Goal: Transaction & Acquisition: Subscribe to service/newsletter

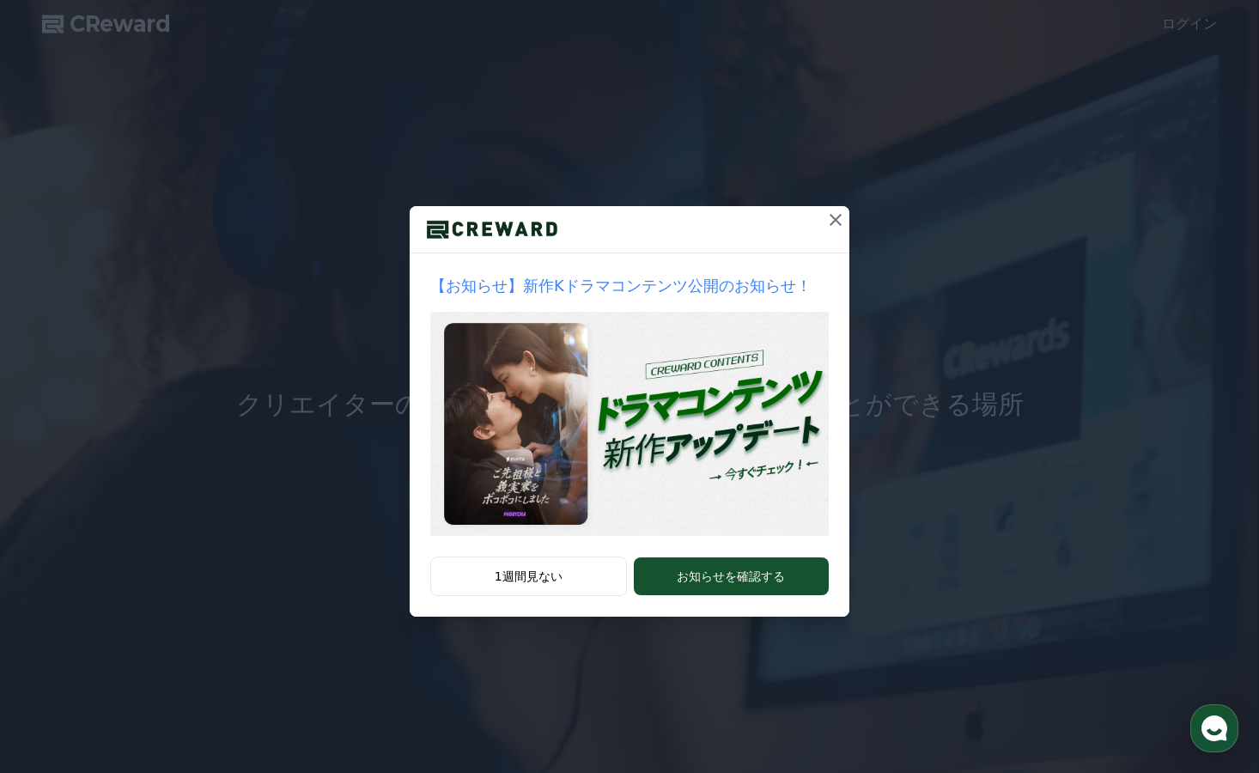
click at [833, 225] on icon at bounding box center [835, 220] width 21 height 21
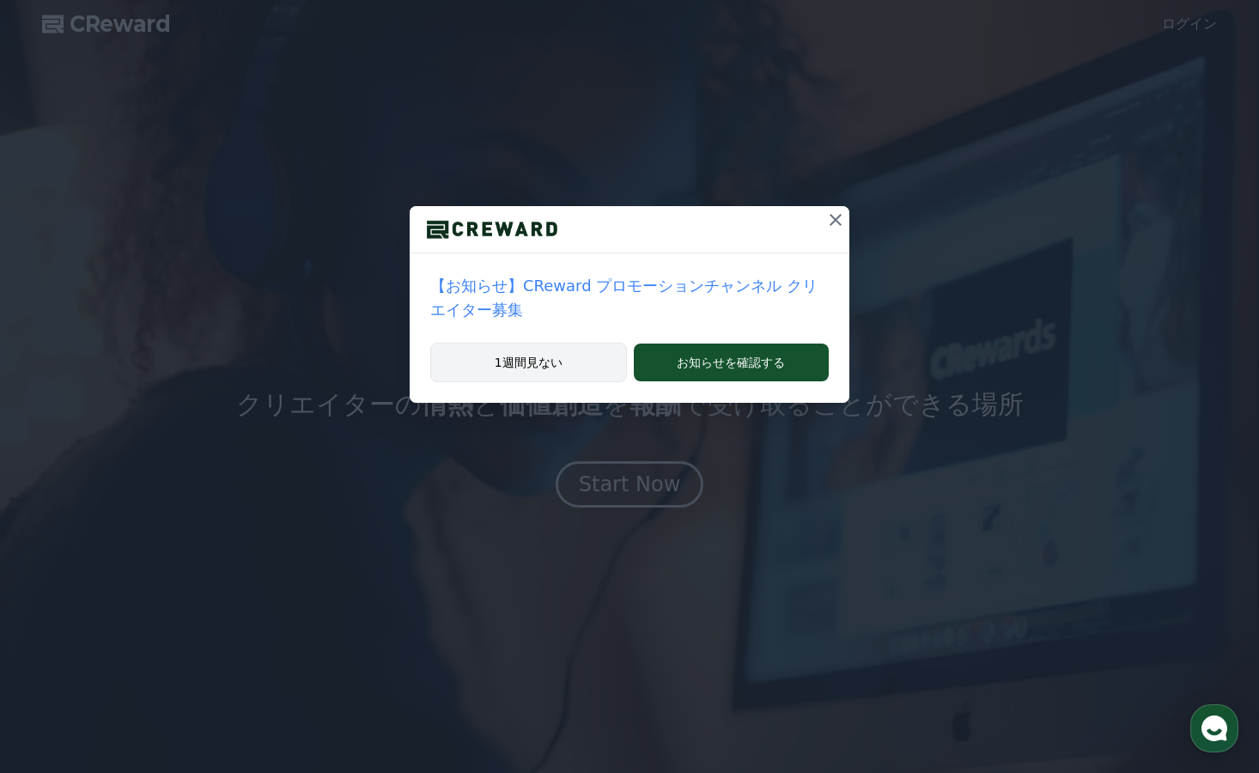
click at [570, 352] on button "1週間見ない" at bounding box center [528, 362] width 197 height 39
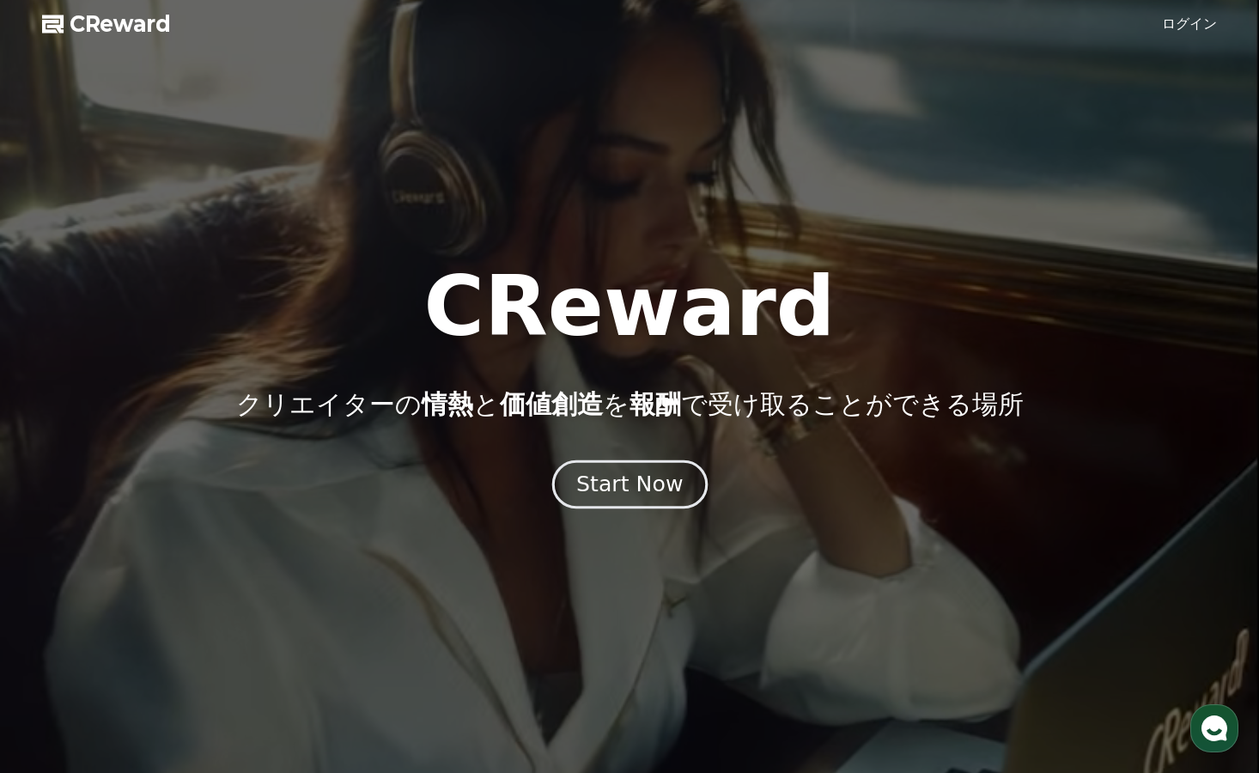
click at [615, 477] on div "Start Now" at bounding box center [629, 484] width 106 height 29
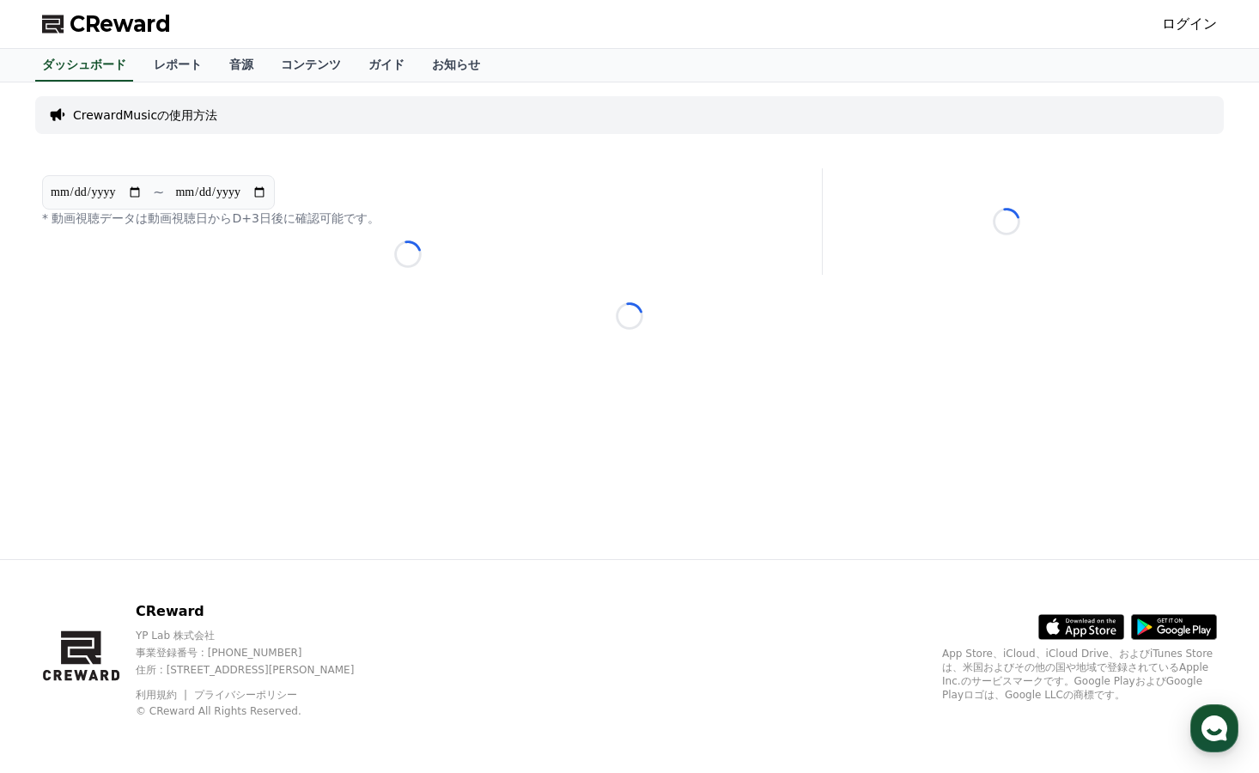
click at [1206, 22] on link "ログイン" at bounding box center [1189, 24] width 55 height 21
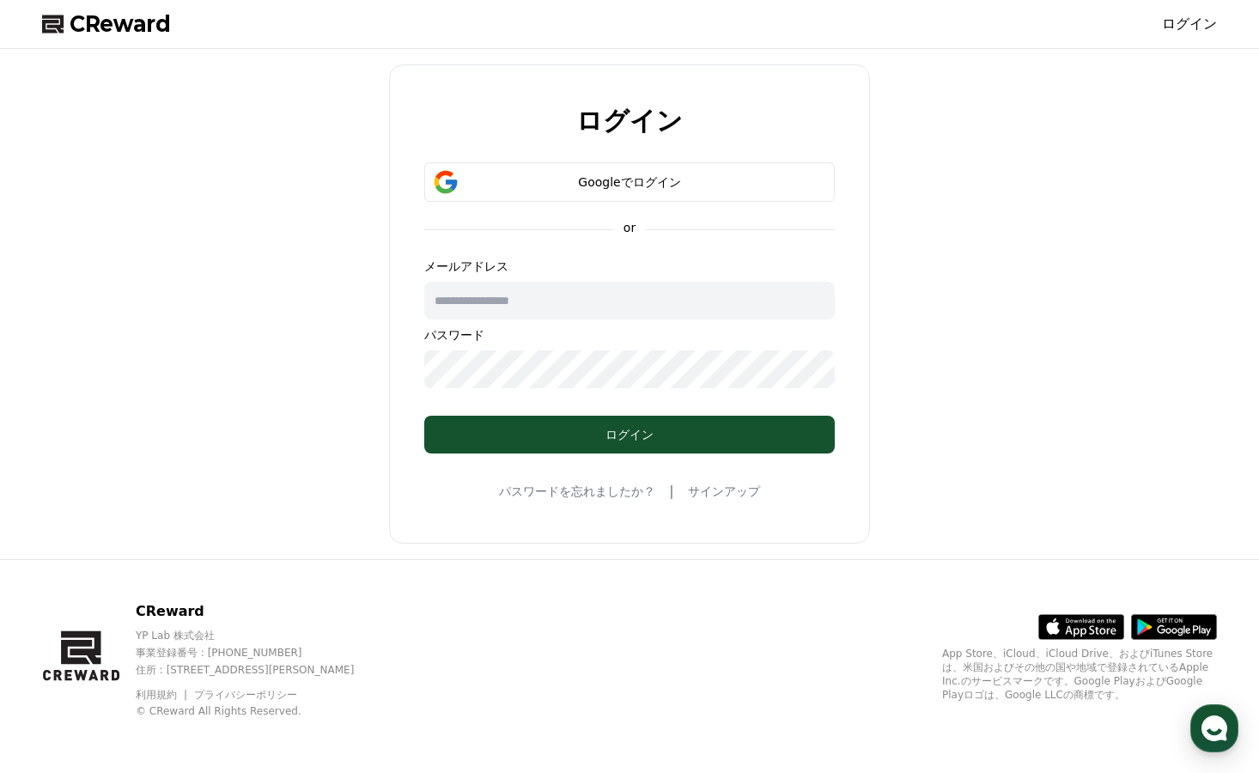
click at [716, 494] on link "サインアップ" at bounding box center [724, 491] width 72 height 17
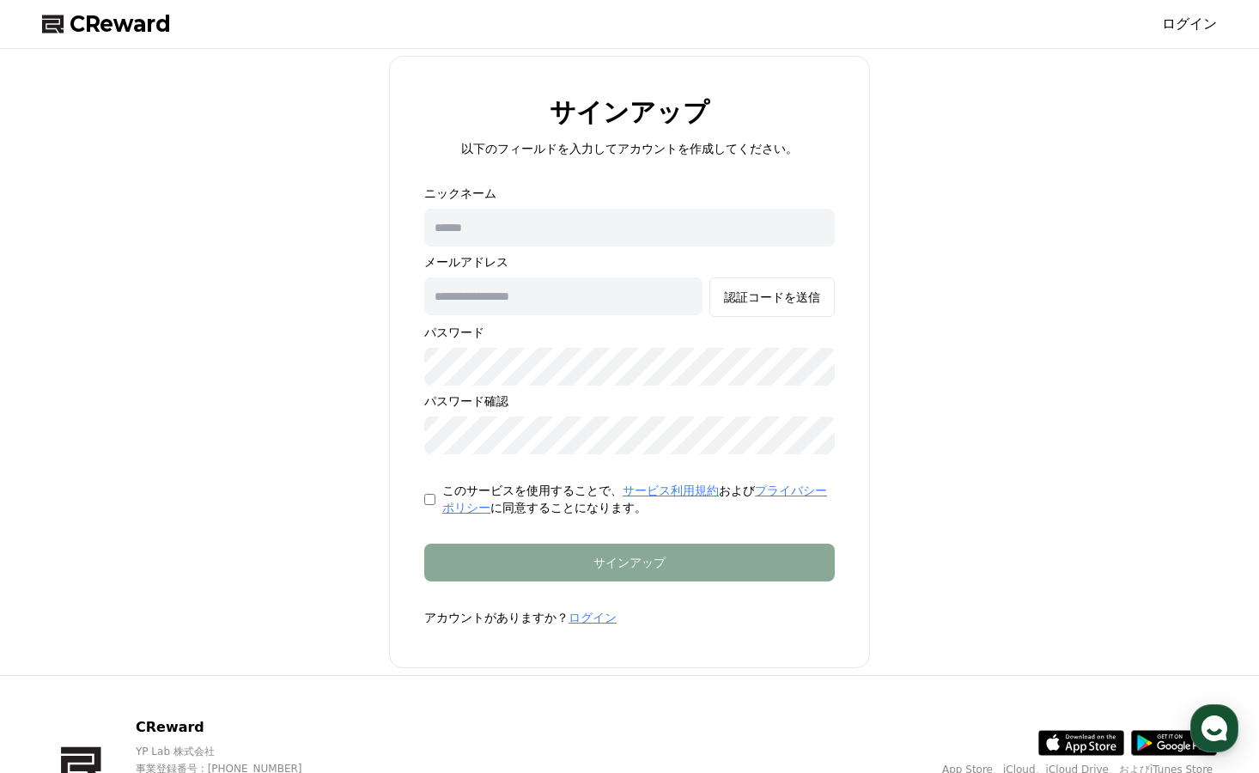
click at [606, 240] on input "text" at bounding box center [629, 228] width 410 height 38
type input "*"
type input "******"
click at [583, 298] on input "text" at bounding box center [563, 296] width 278 height 38
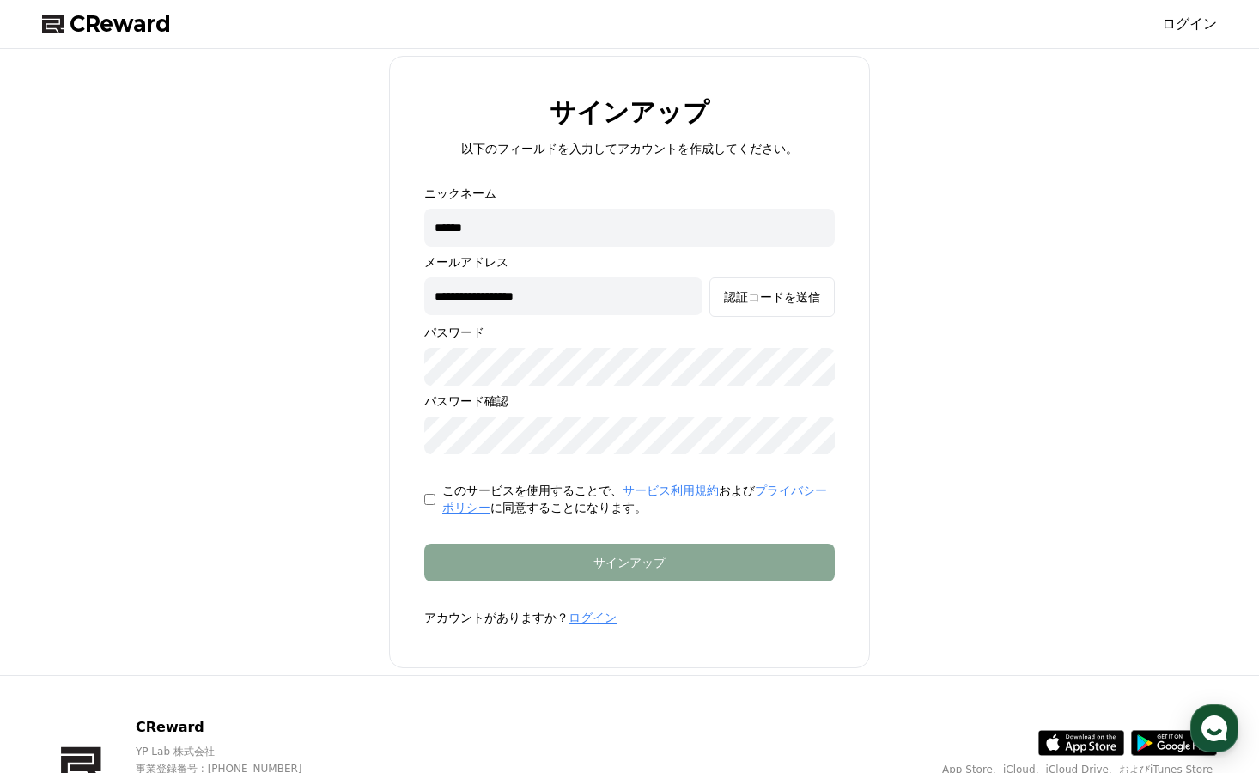
type input "**********"
click at [767, 300] on div "認証コードを送信" at bounding box center [772, 297] width 96 height 17
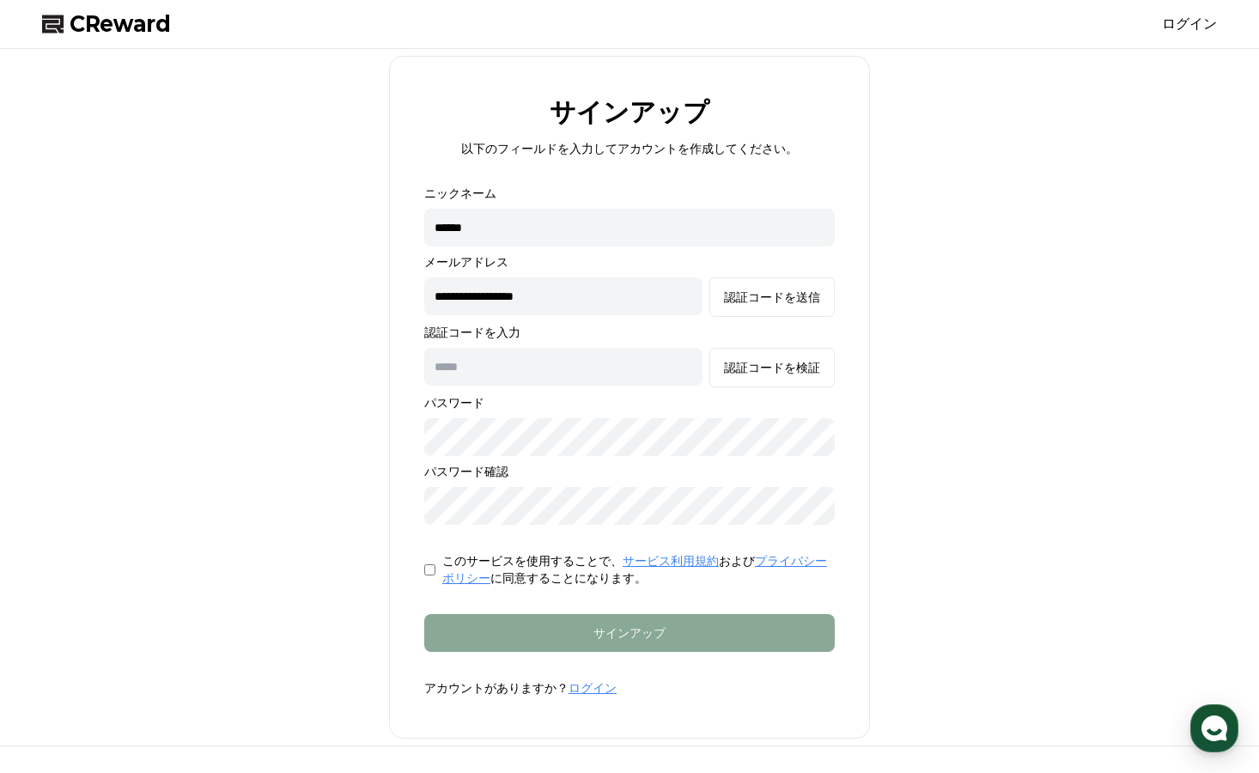
click at [646, 368] on input "text" at bounding box center [563, 367] width 278 height 38
type input "******"
click at [772, 374] on div "認証コードを検証" at bounding box center [772, 367] width 96 height 17
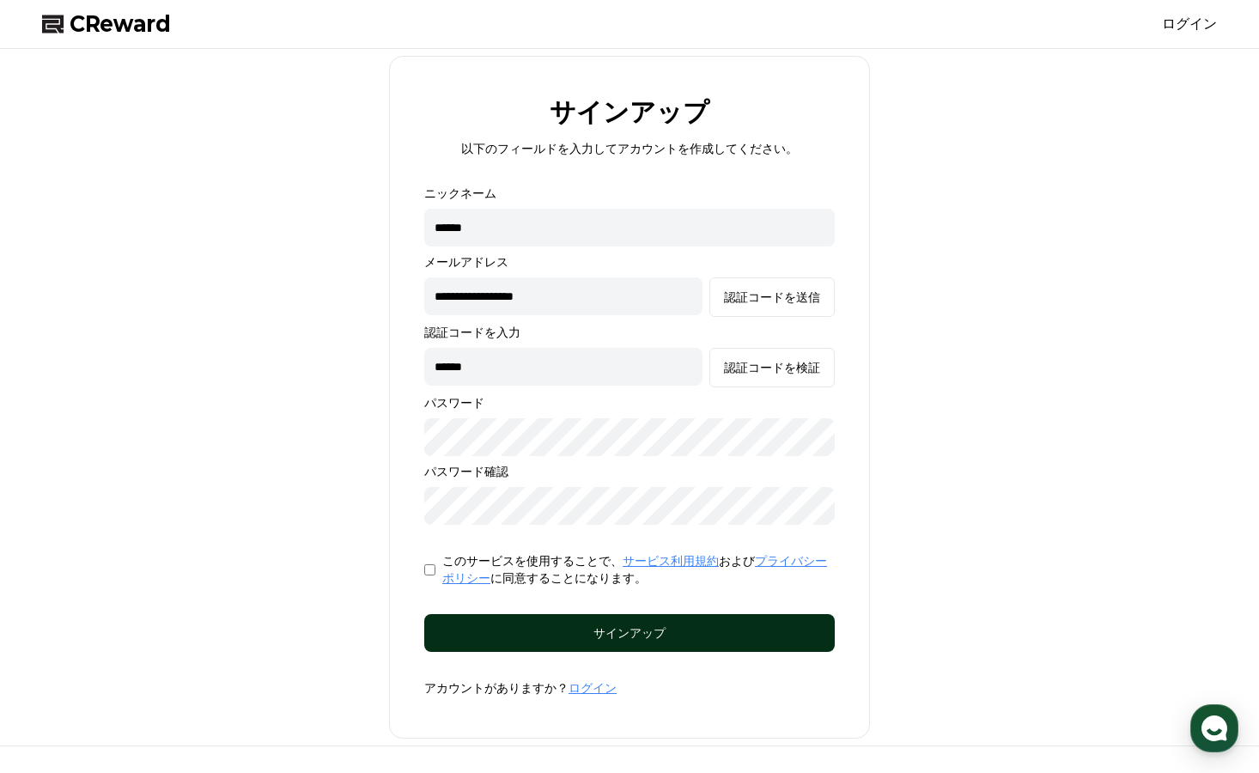
click at [654, 634] on div "サインアップ" at bounding box center [630, 632] width 342 height 17
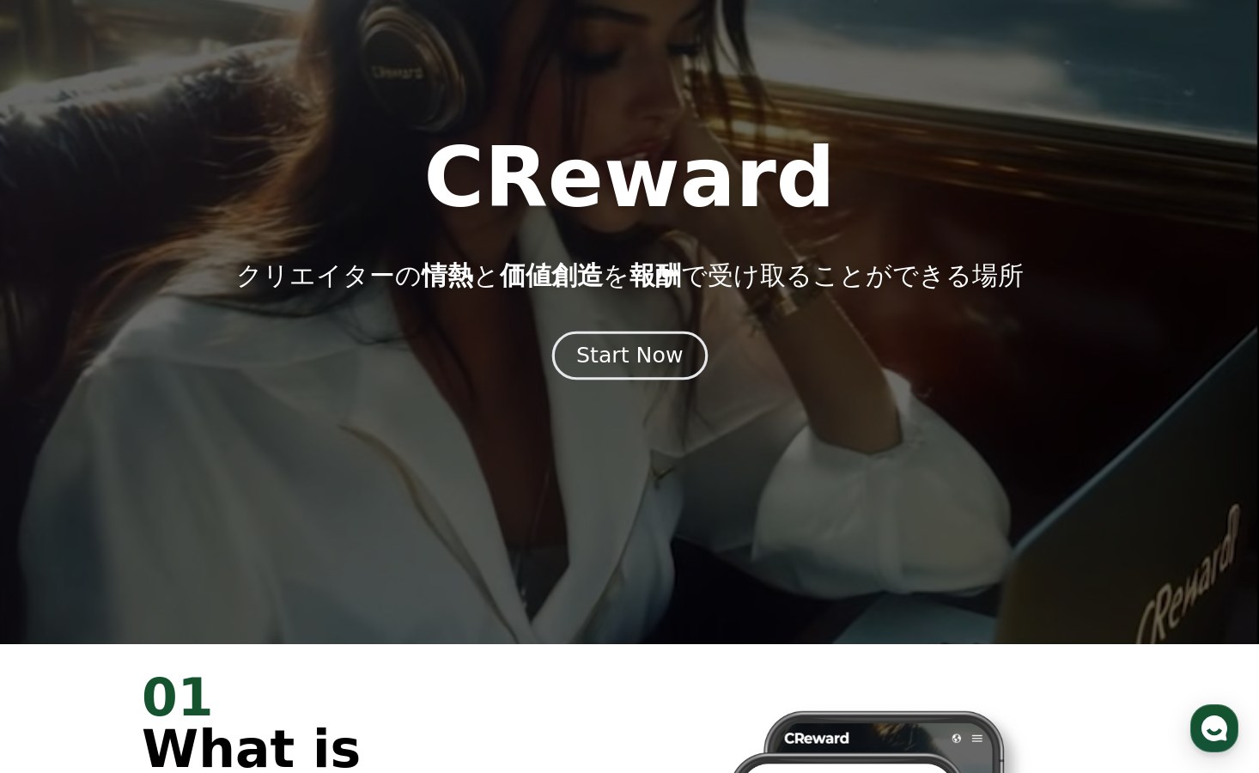
scroll to position [137, 0]
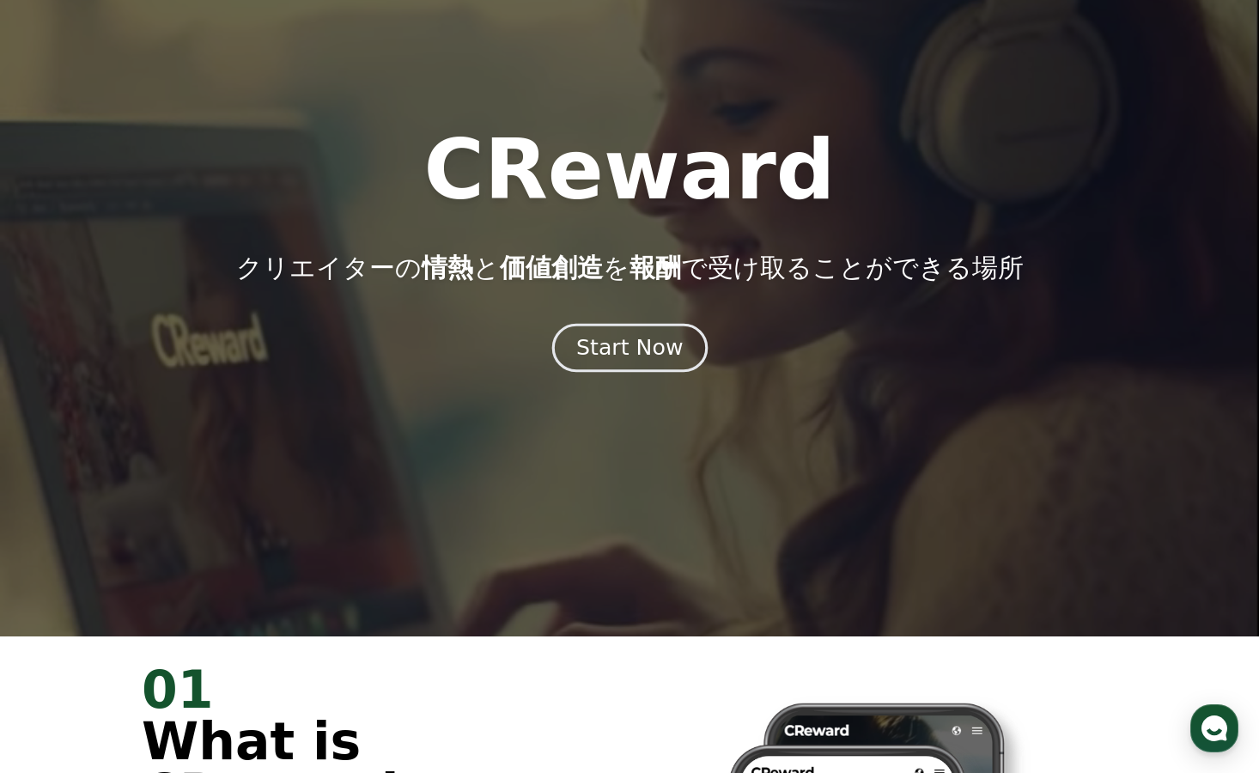
click at [650, 352] on div "Start Now" at bounding box center [629, 347] width 106 height 29
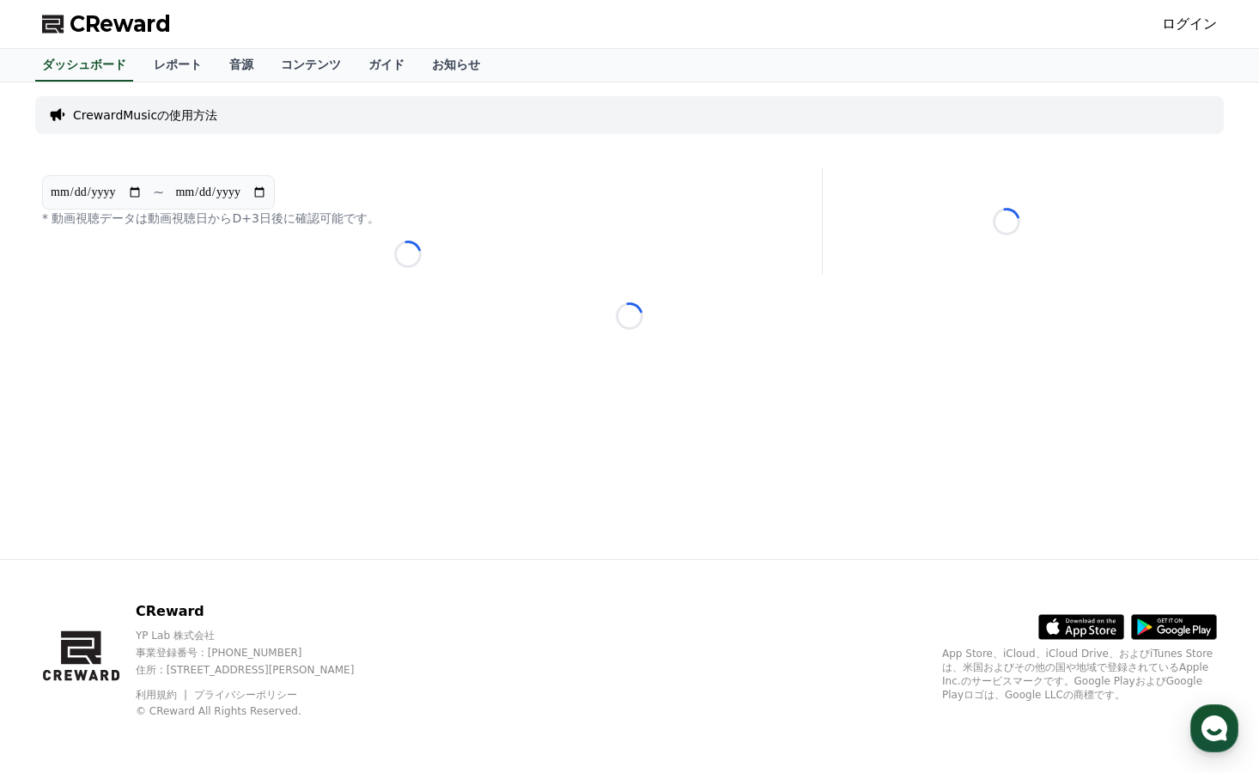
click at [1196, 24] on link "ログイン" at bounding box center [1189, 24] width 55 height 21
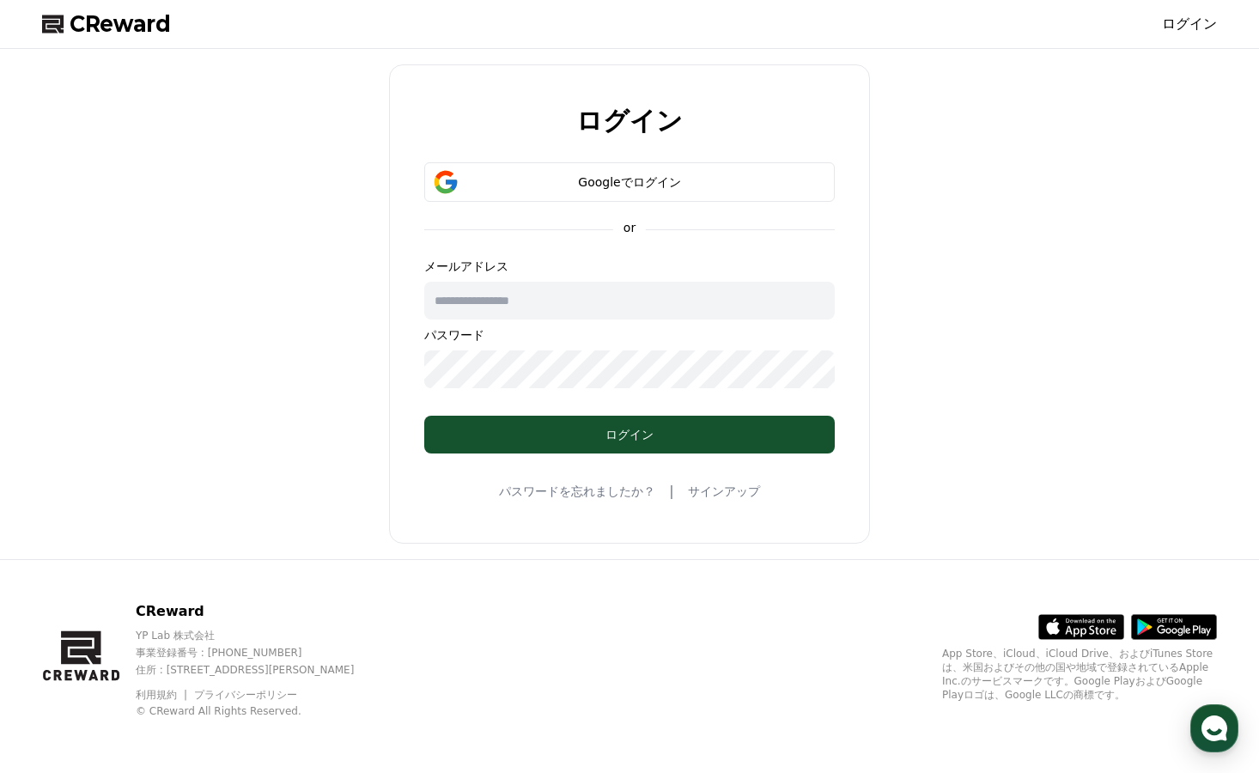
click at [549, 301] on input "text" at bounding box center [629, 301] width 410 height 38
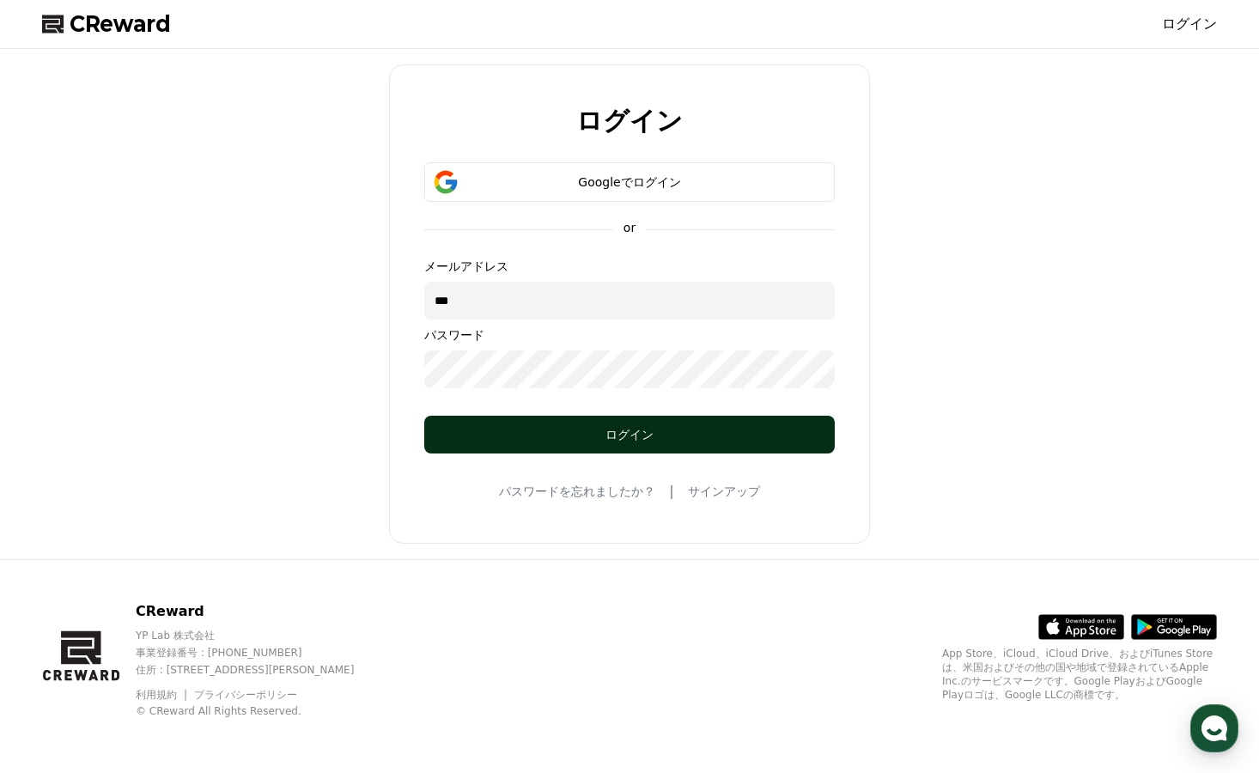
click at [727, 433] on div "ログイン" at bounding box center [630, 434] width 342 height 17
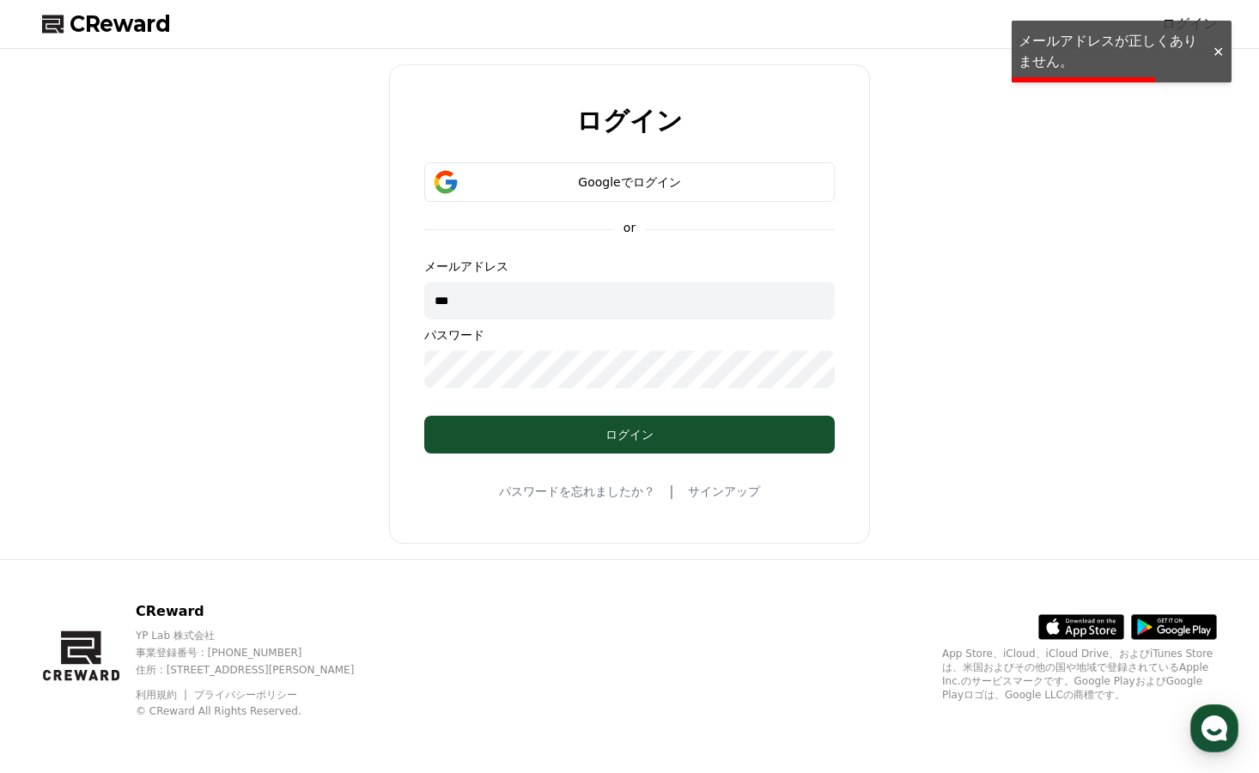
click at [623, 321] on div "メールアドレス *** パスワード" at bounding box center [629, 323] width 410 height 131
click at [609, 313] on input "***" at bounding box center [629, 301] width 410 height 38
type input "**********"
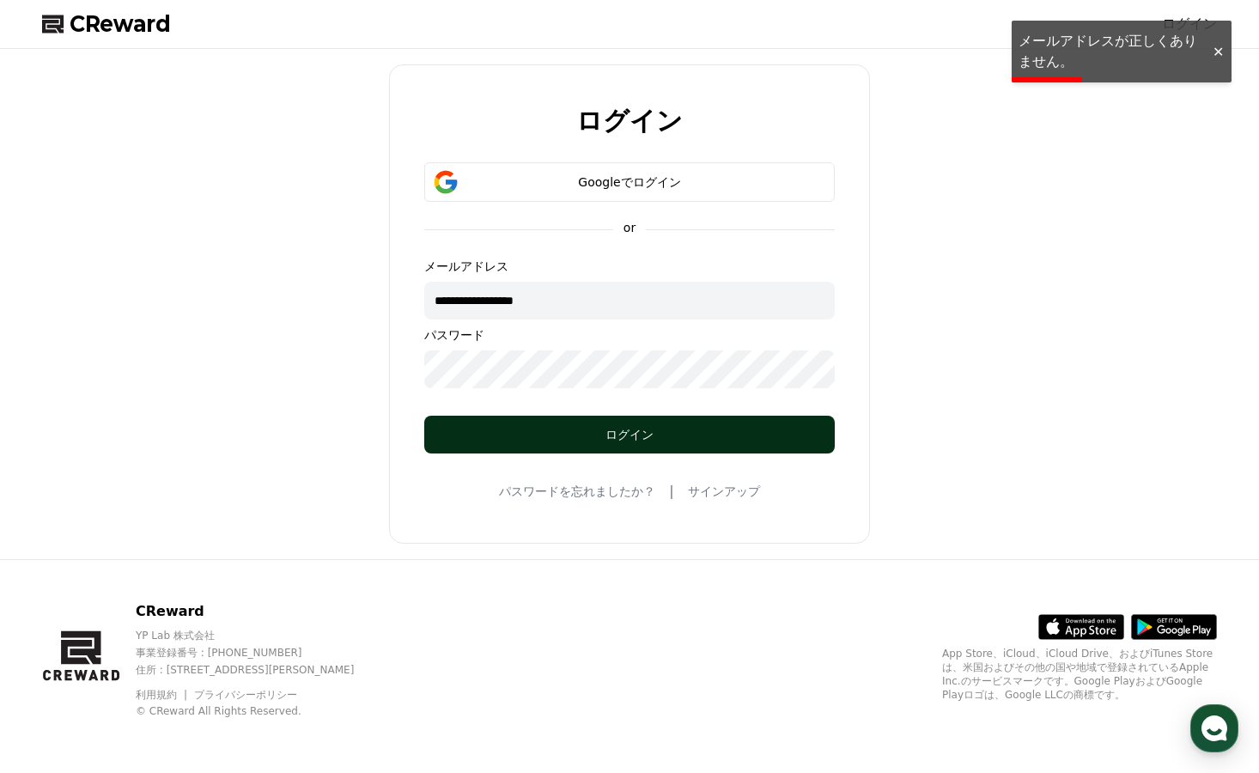
click at [582, 431] on div "ログイン" at bounding box center [630, 434] width 342 height 17
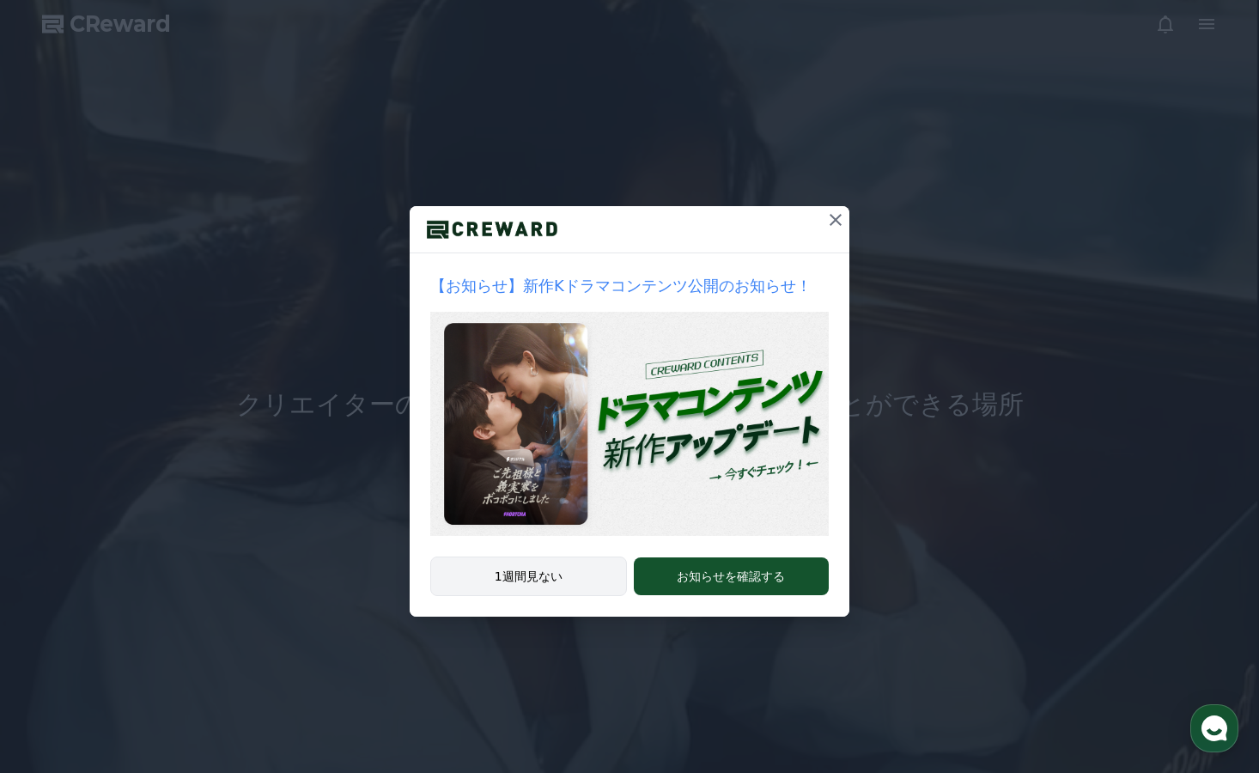
click at [524, 576] on button "1週間見ない" at bounding box center [528, 575] width 197 height 39
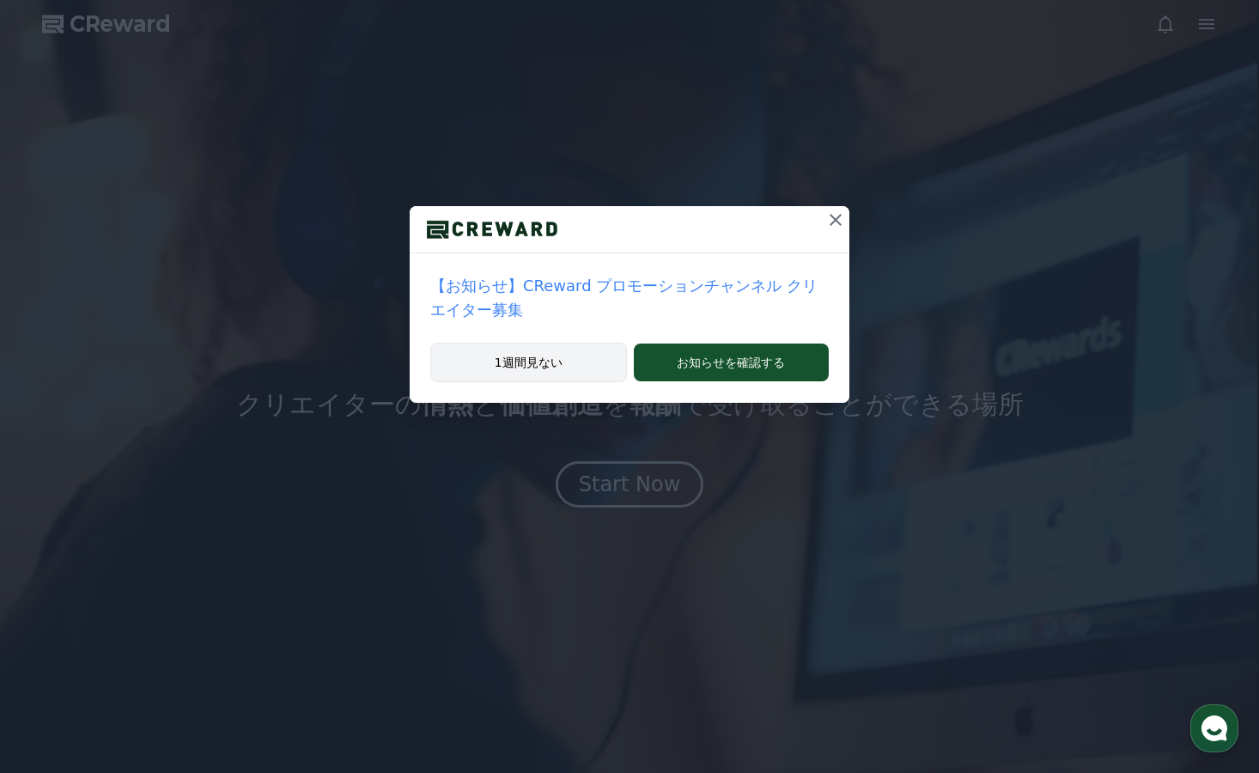
click at [562, 343] on button "1週間見ない" at bounding box center [528, 362] width 197 height 39
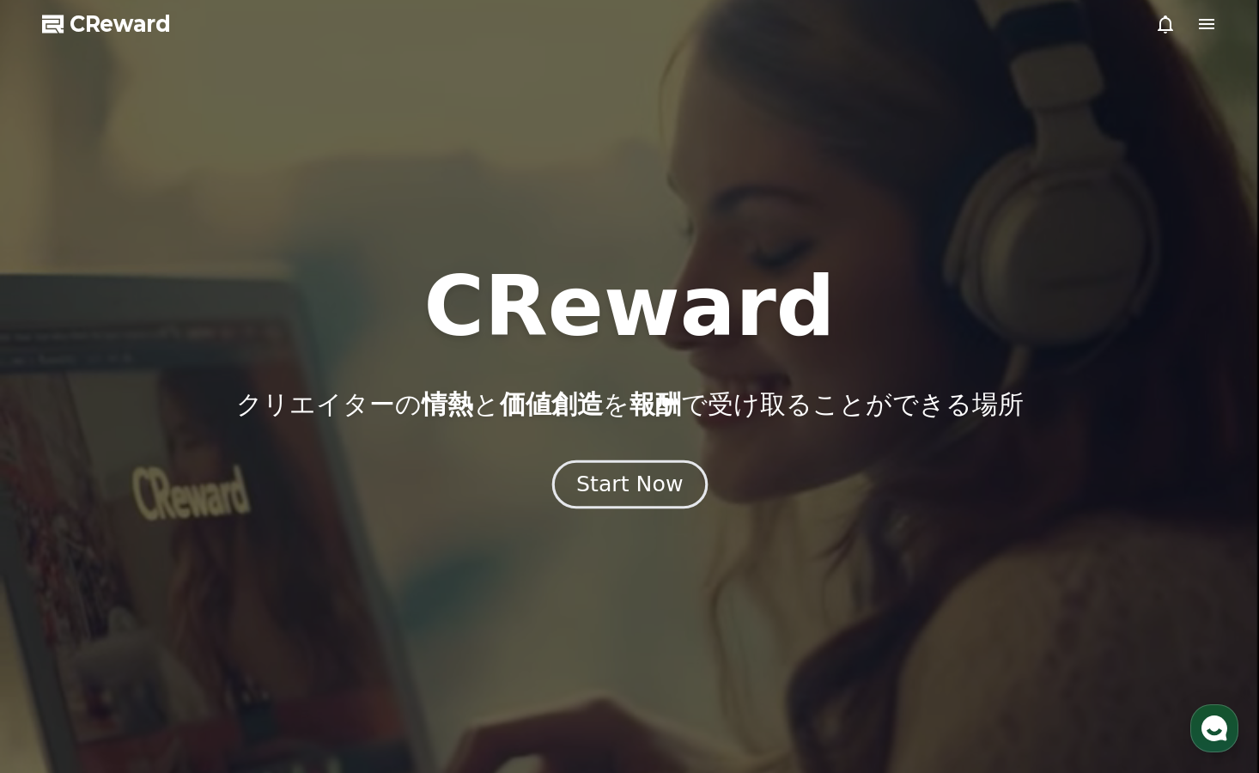
click at [609, 489] on div "Start Now" at bounding box center [629, 484] width 106 height 29
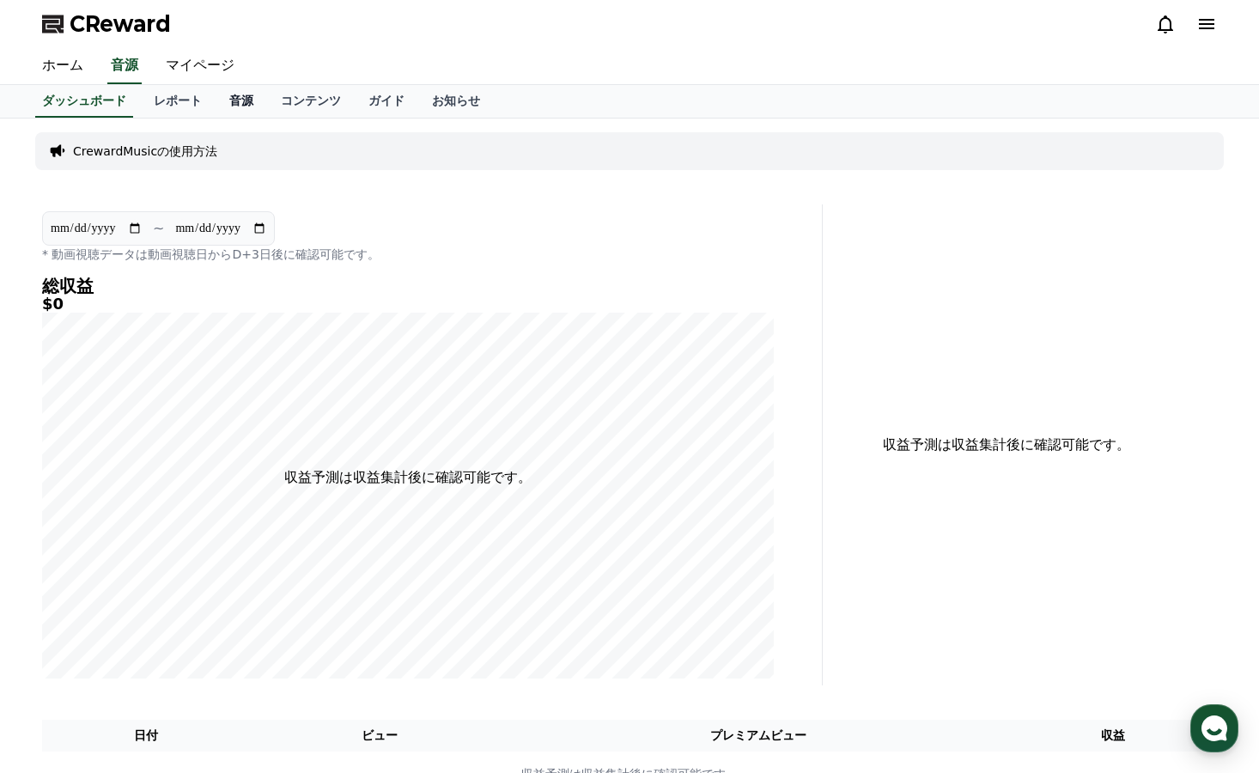
click at [216, 102] on link "音源" at bounding box center [242, 101] width 52 height 33
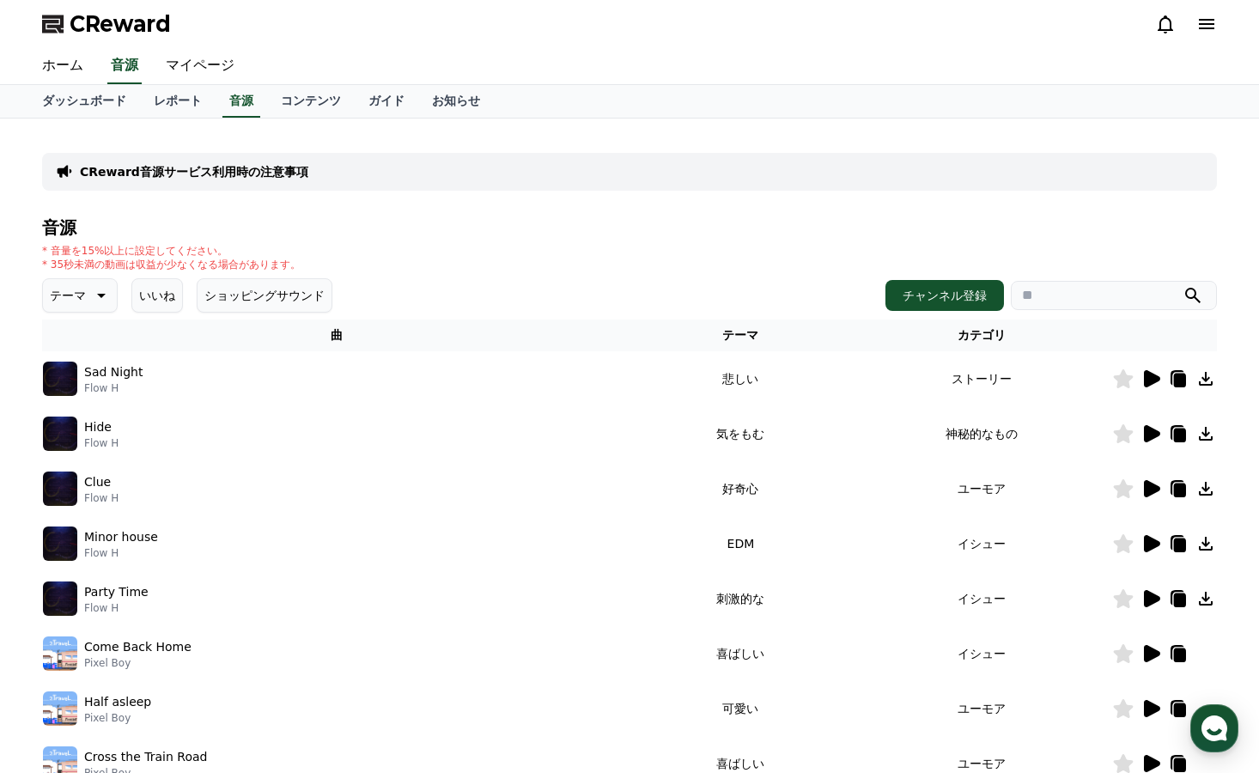
click at [1143, 378] on icon at bounding box center [1150, 378] width 21 height 21
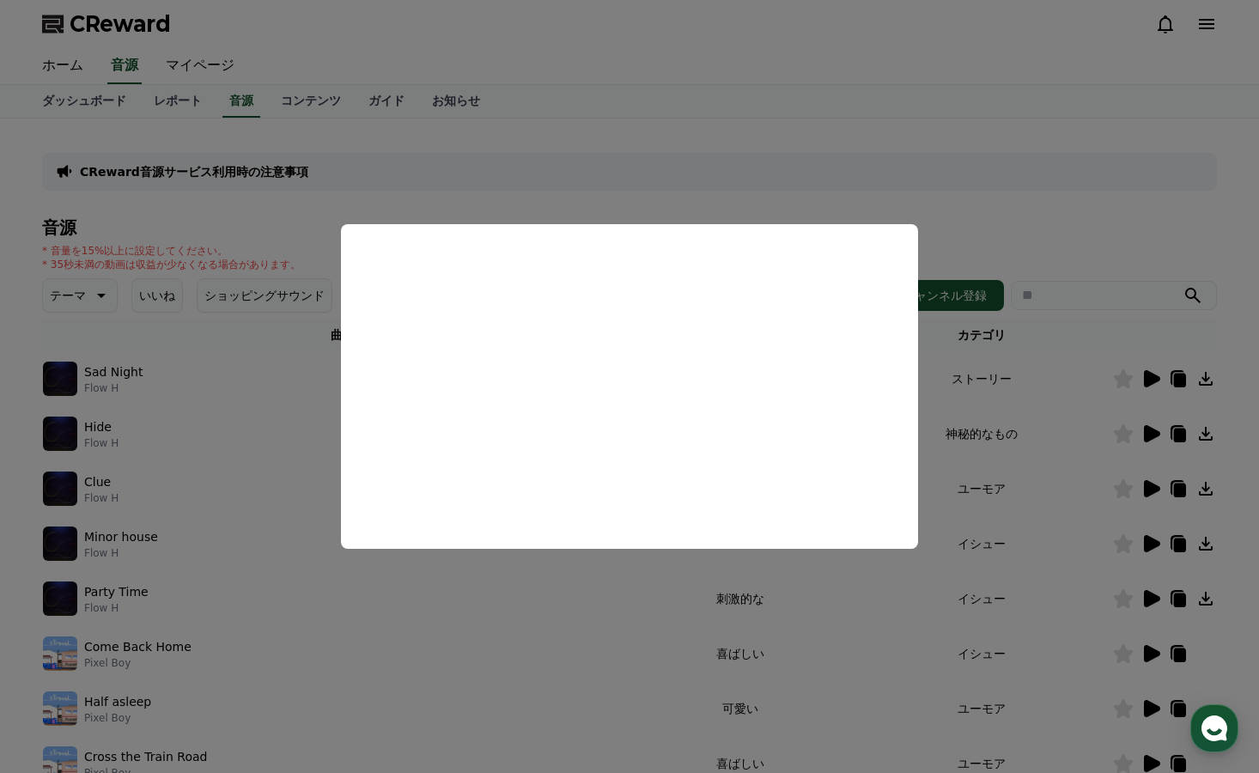
click at [1030, 221] on button "close modal" at bounding box center [629, 386] width 1259 height 773
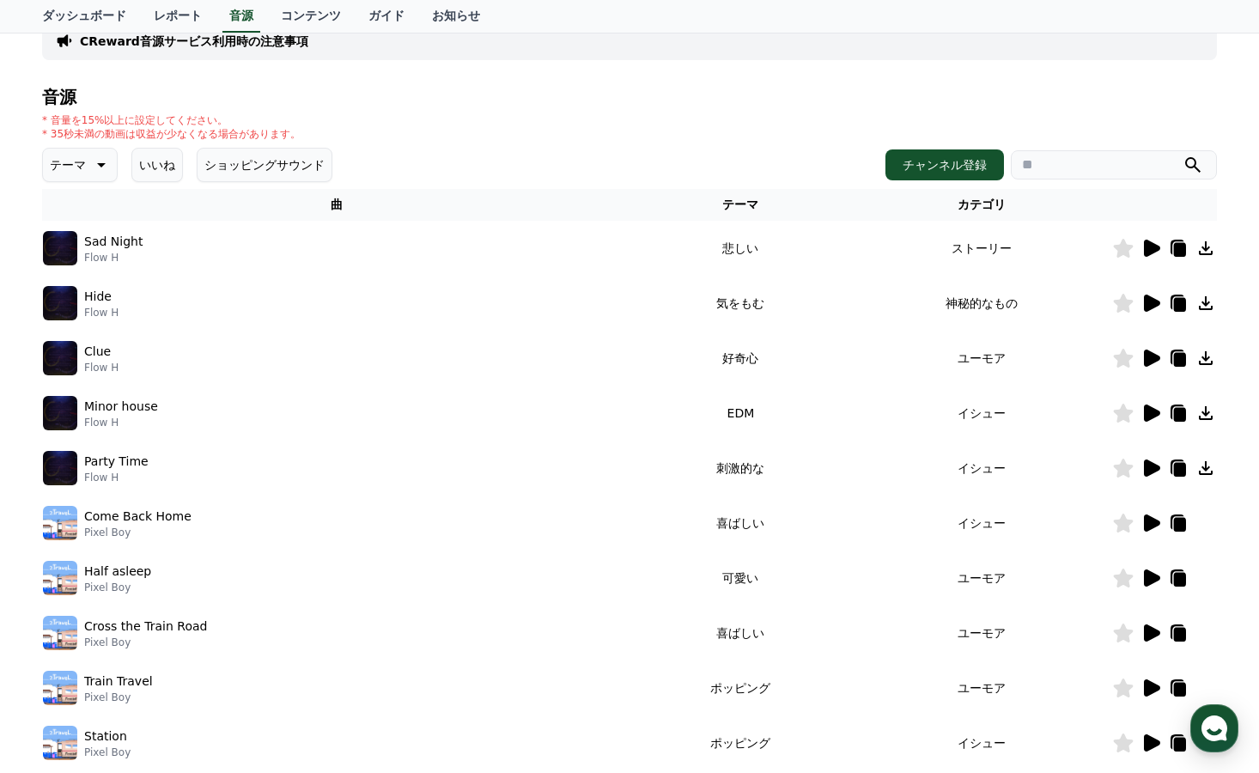
scroll to position [88, 0]
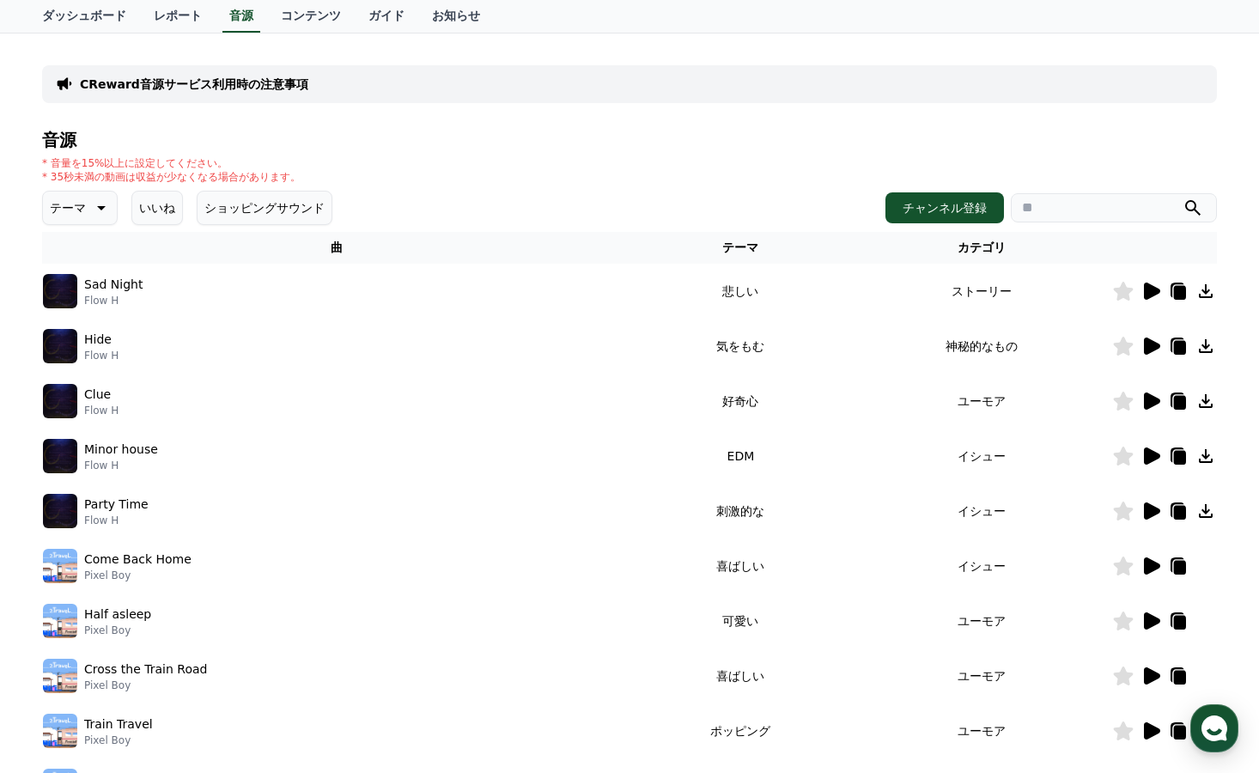
click at [1200, 515] on icon at bounding box center [1206, 511] width 14 height 14
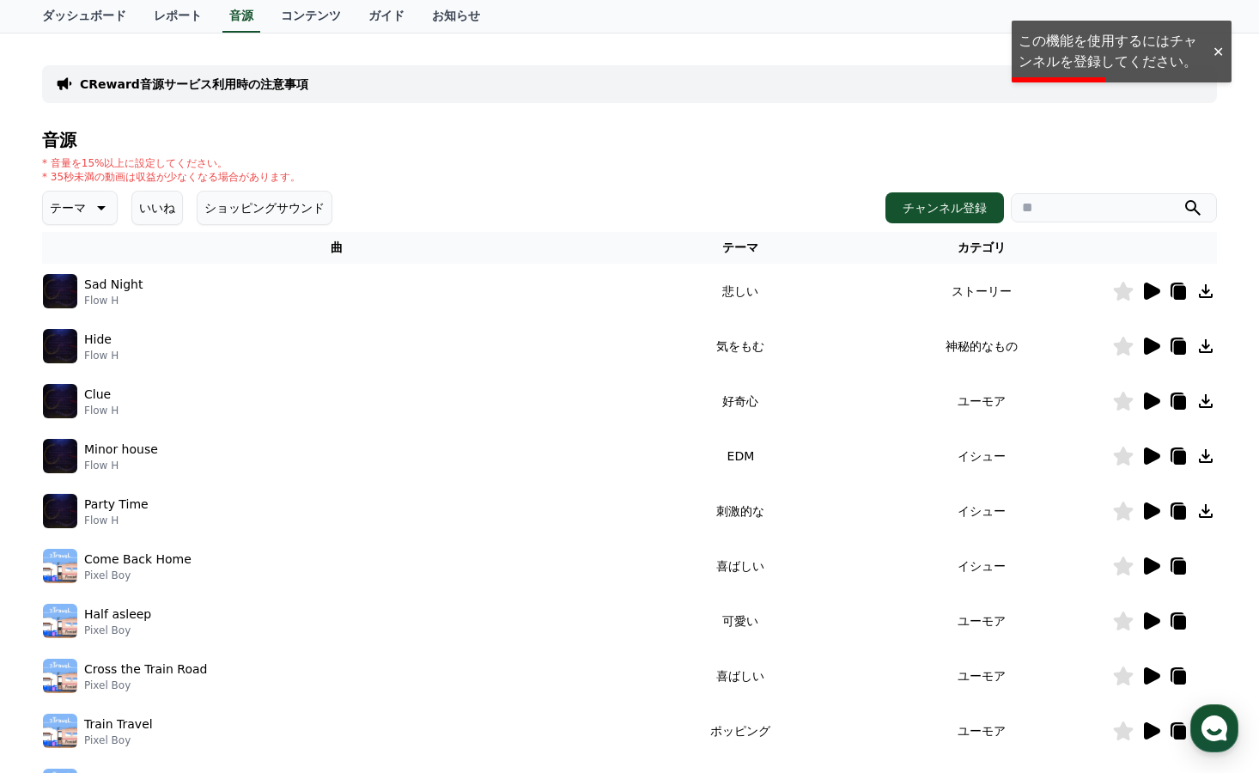
click at [1218, 52] on div at bounding box center [1217, 52] width 27 height 16
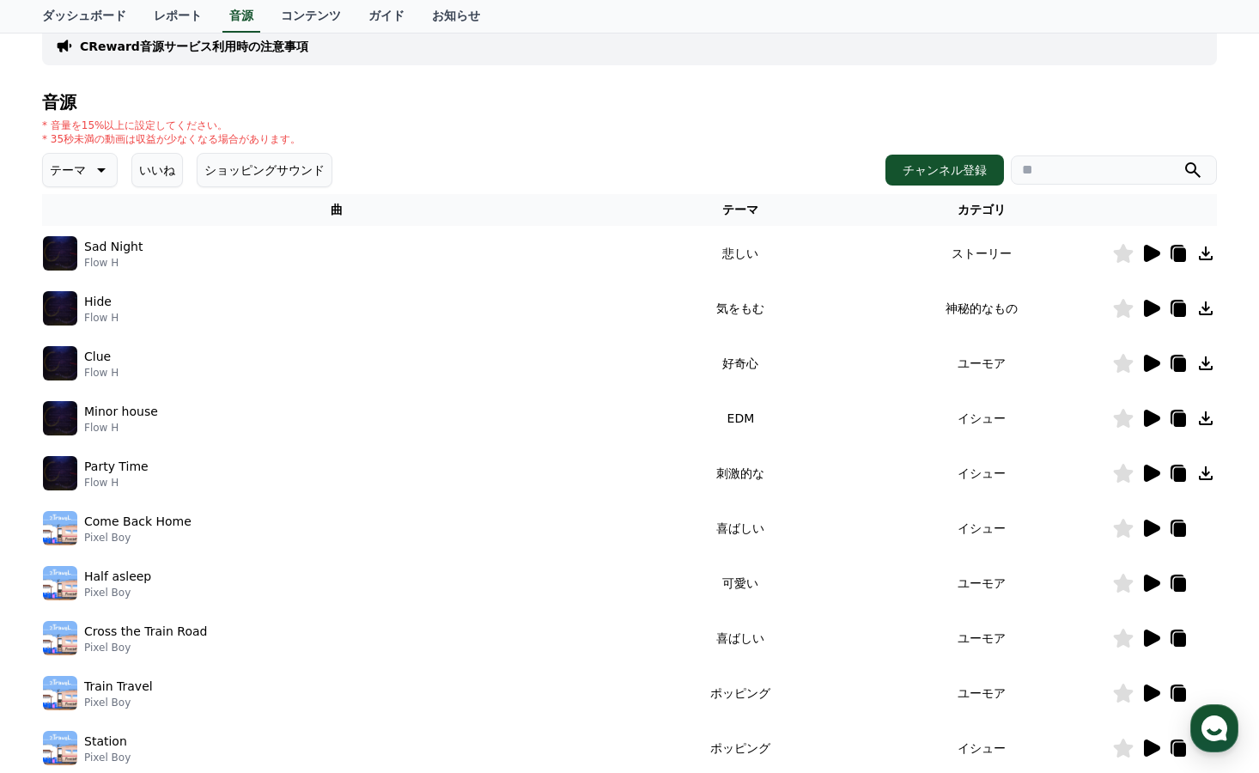
scroll to position [126, 0]
click at [1174, 531] on icon at bounding box center [1180, 529] width 12 height 14
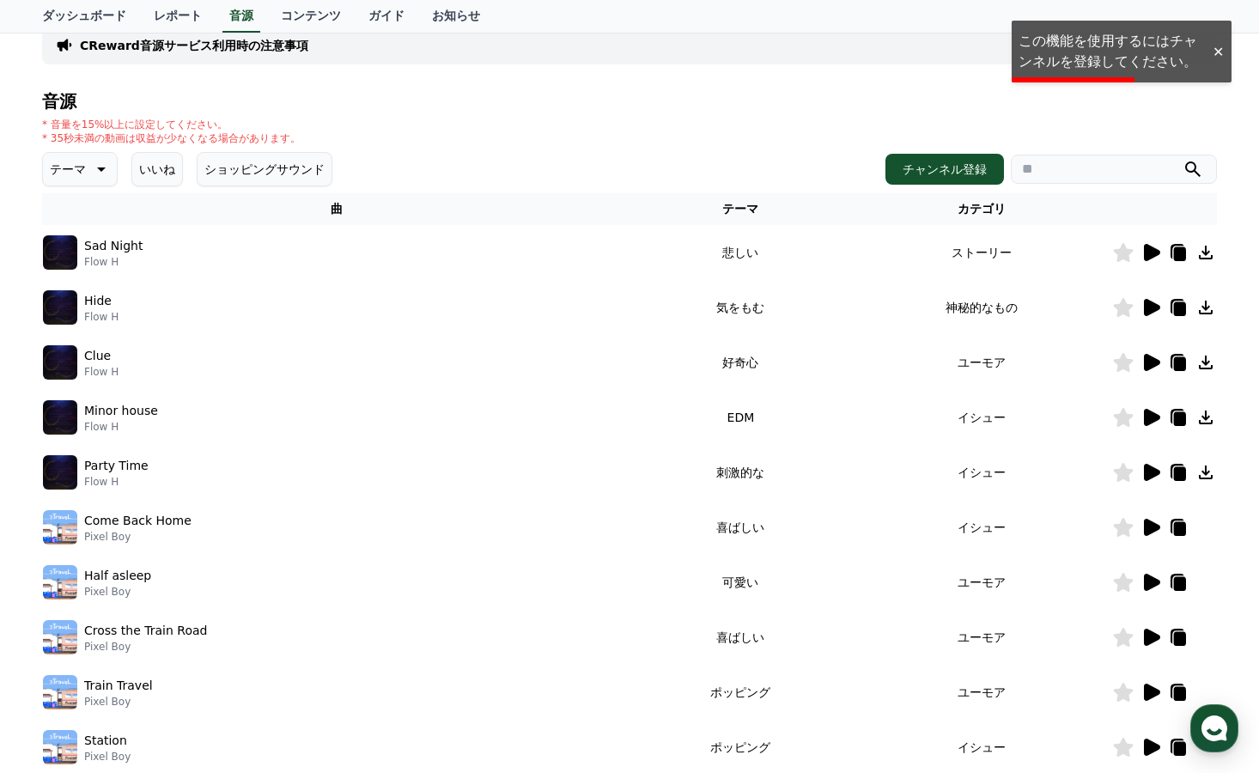
click at [1214, 55] on div at bounding box center [1217, 52] width 27 height 16
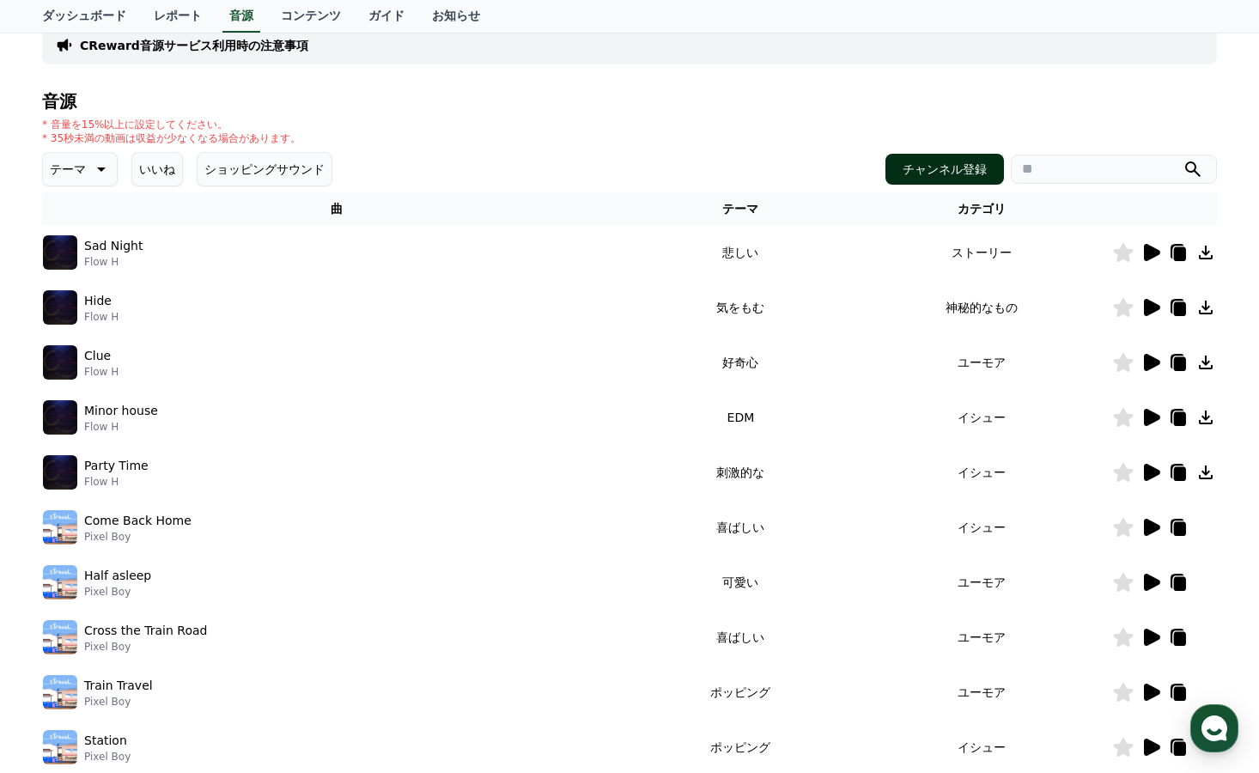
click at [980, 173] on button "チャンネル登録" at bounding box center [944, 169] width 118 height 31
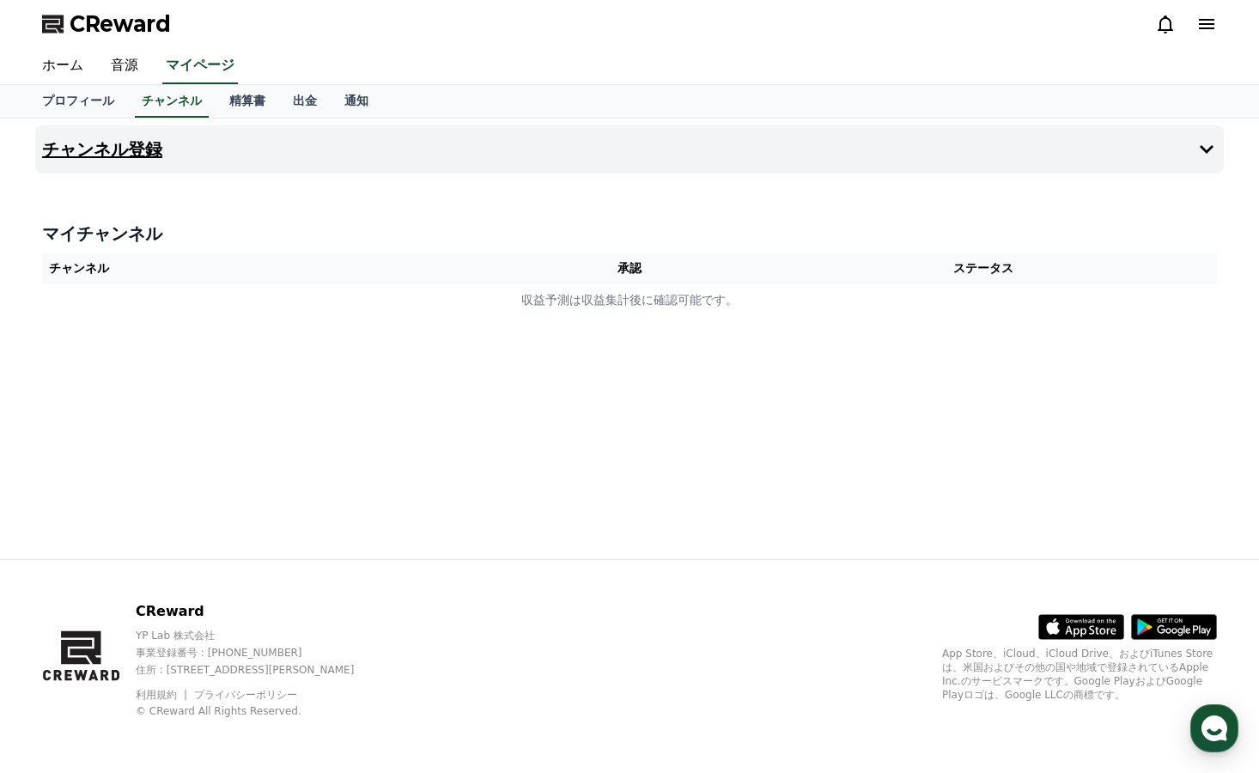
click at [251, 141] on button "チャンネル登録" at bounding box center [629, 149] width 1188 height 48
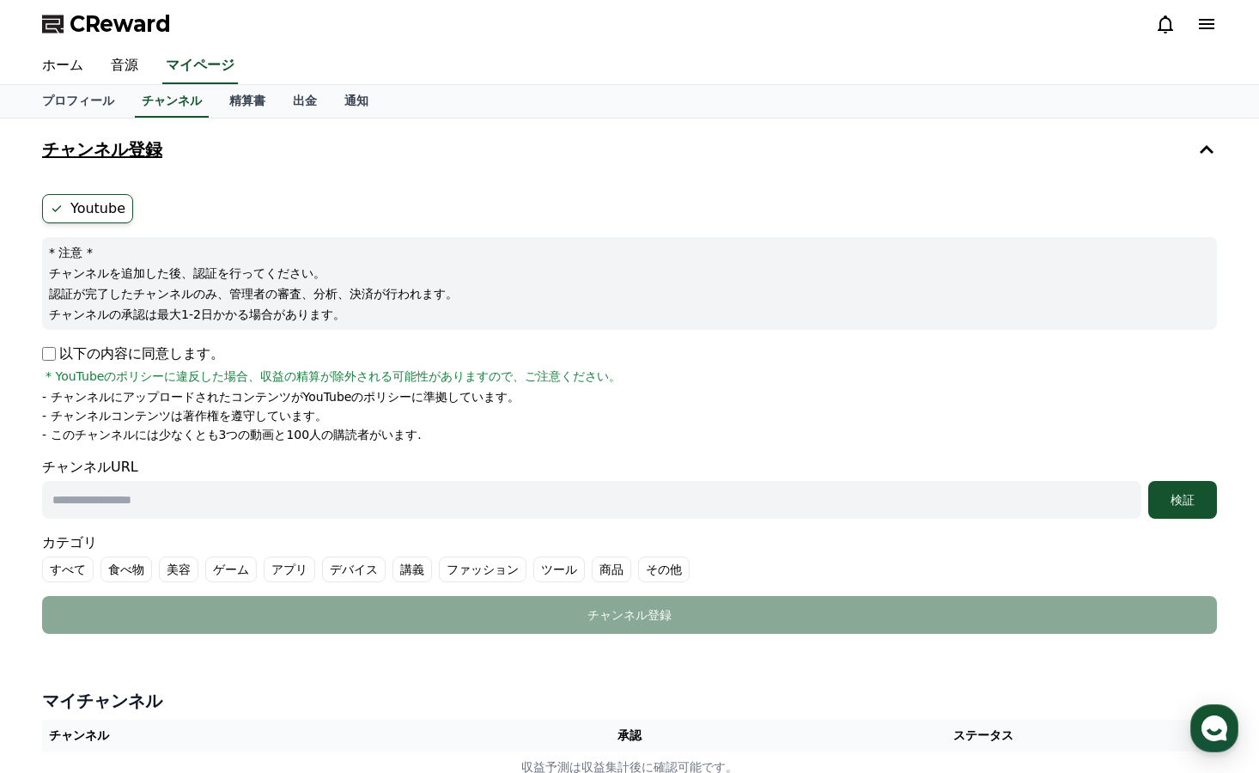
click at [253, 149] on button "チャンネル登録" at bounding box center [629, 149] width 1188 height 48
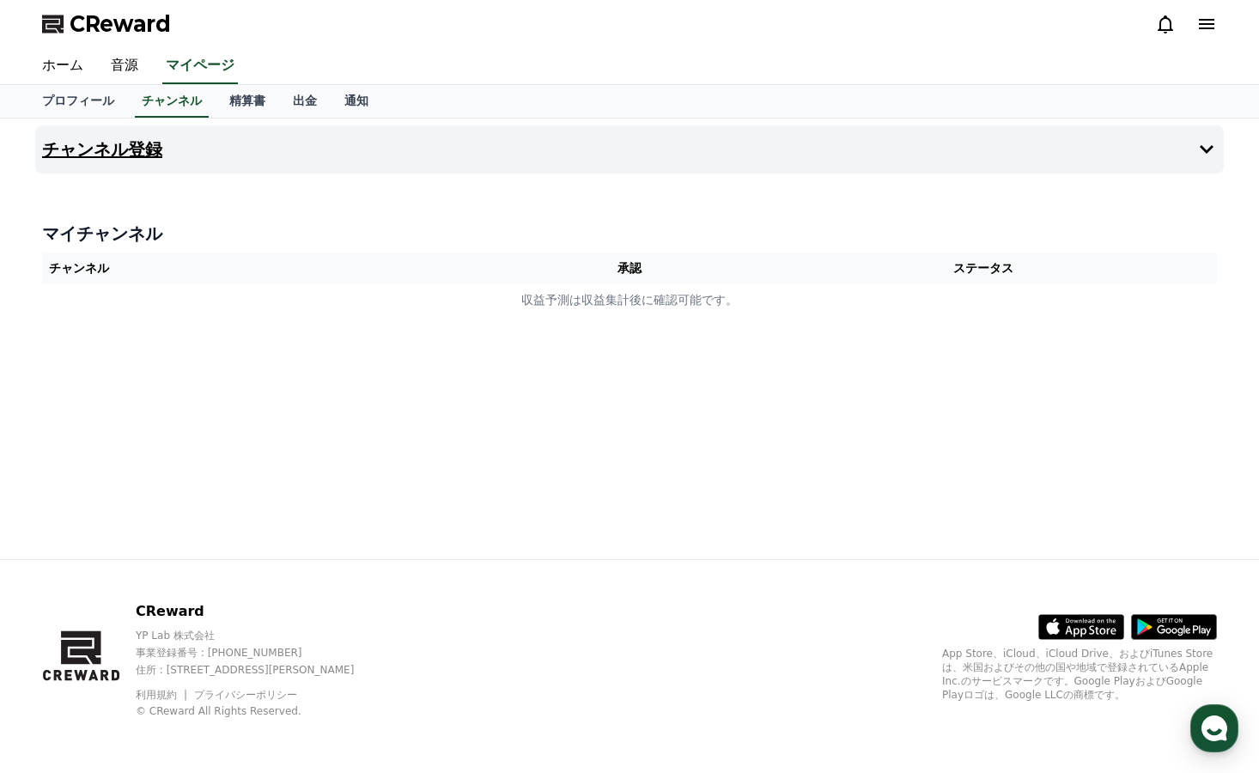
click at [253, 149] on button "チャンネル登録" at bounding box center [629, 149] width 1188 height 48
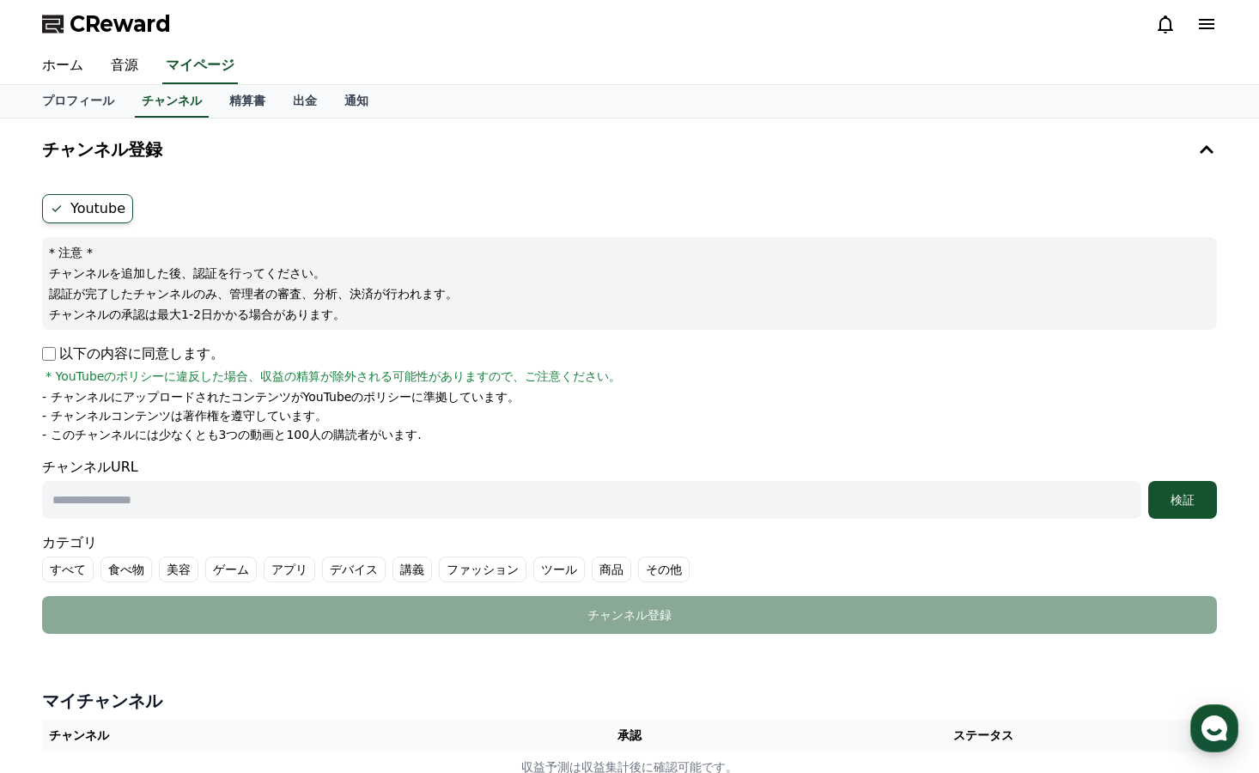
scroll to position [48, 0]
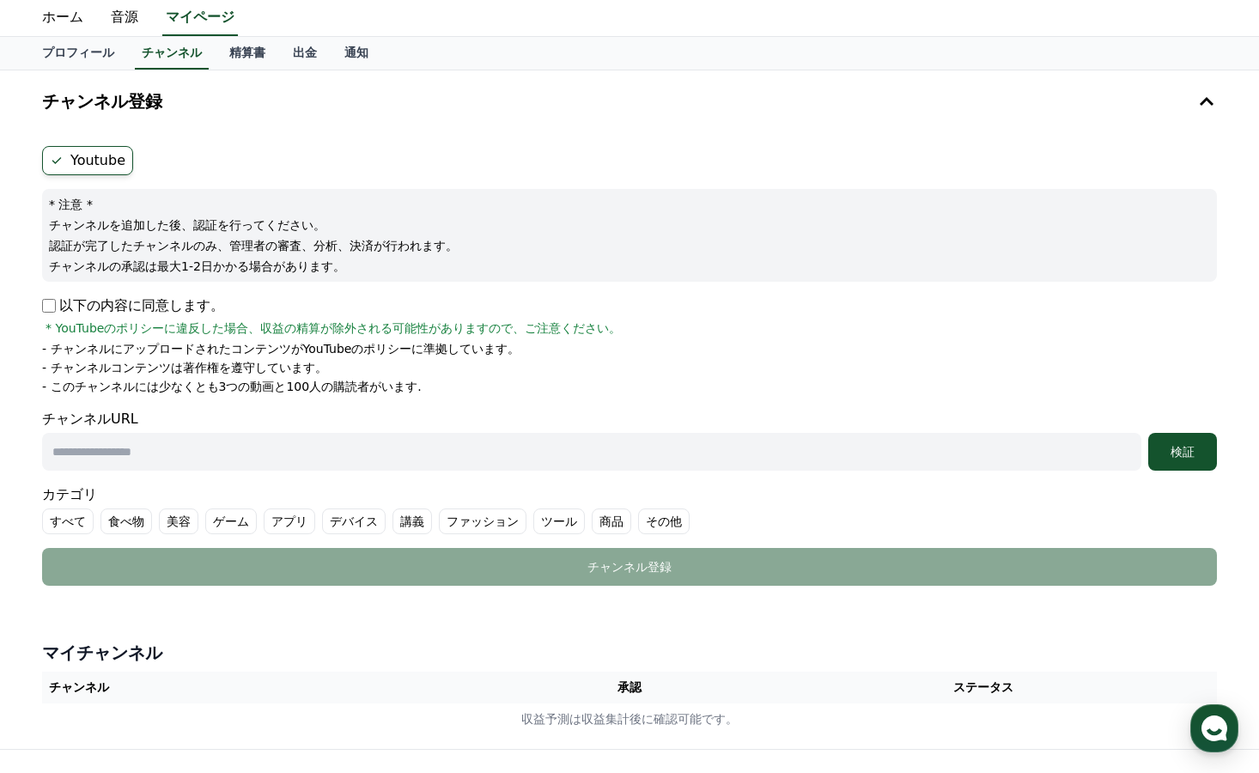
click at [152, 447] on input "text" at bounding box center [591, 452] width 1099 height 38
click at [1177, 453] on div "検証" at bounding box center [1182, 451] width 55 height 17
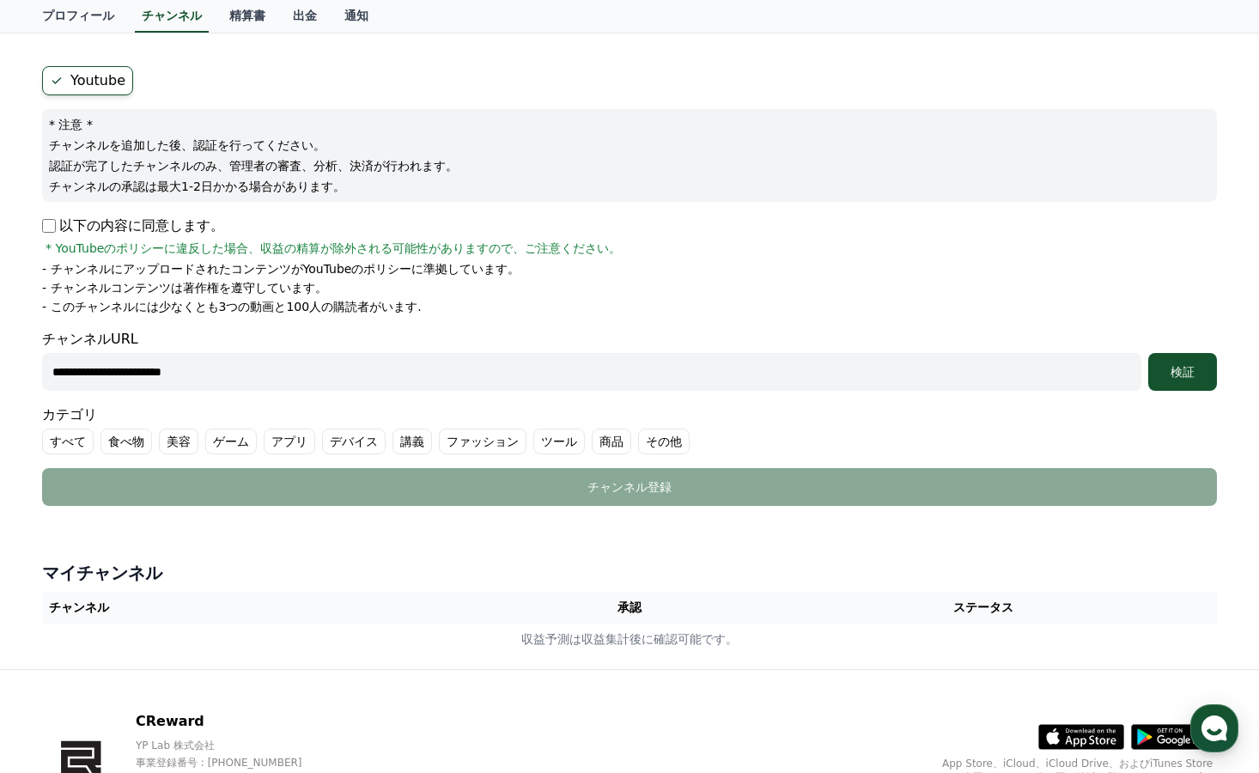
scroll to position [129, 0]
click at [98, 74] on label "Youtube" at bounding box center [87, 79] width 91 height 29
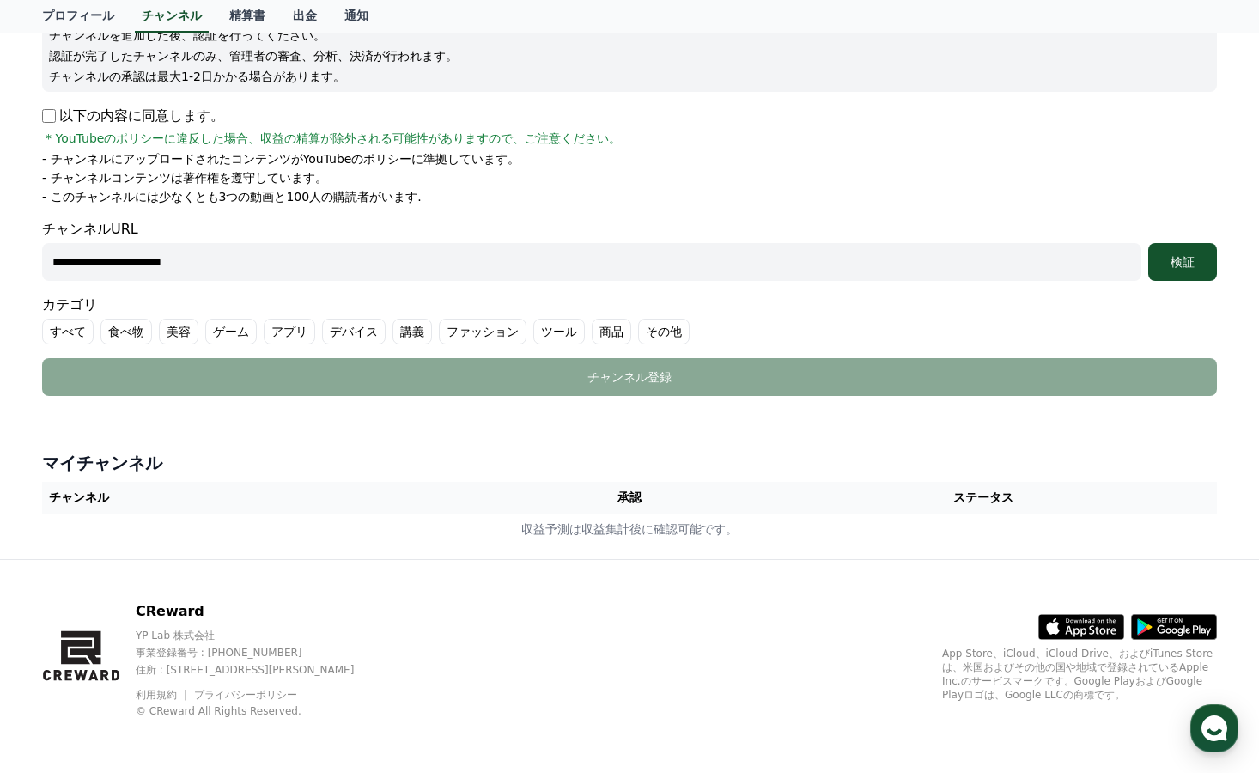
scroll to position [161, 0]
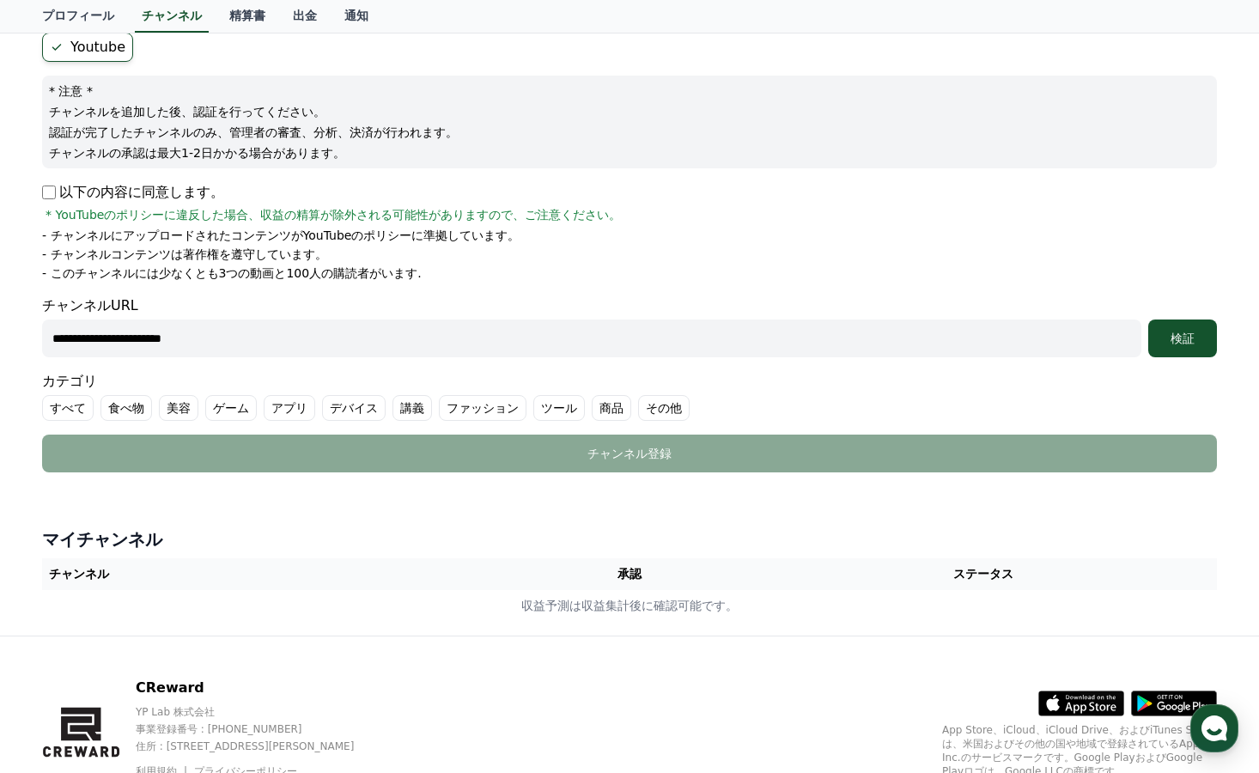
click at [312, 344] on input "**********" at bounding box center [591, 338] width 1099 height 38
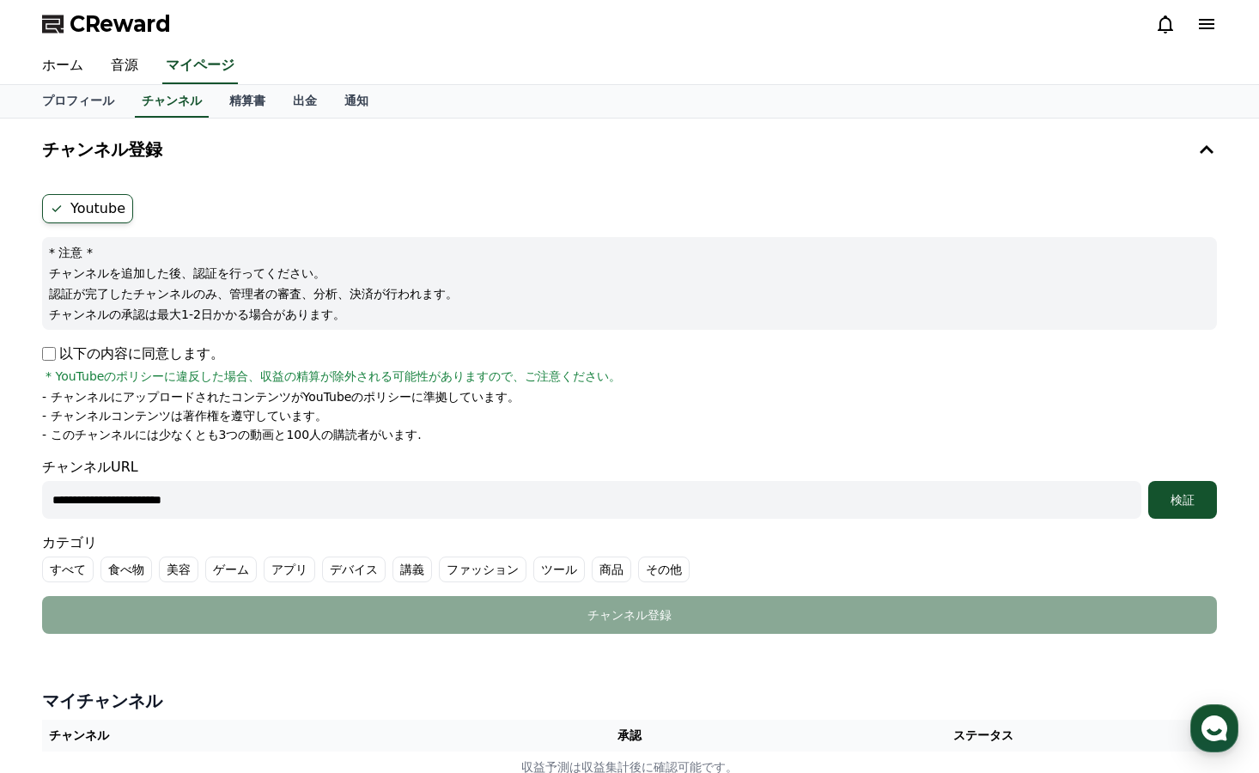
drag, startPoint x: 386, startPoint y: 501, endPoint x: 19, endPoint y: 507, distance: 367.5
click at [19, 507] on div "**********" at bounding box center [629, 457] width 1259 height 678
paste input "**********"
type input "**********"
click at [1148, 481] on button "検証" at bounding box center [1182, 500] width 69 height 38
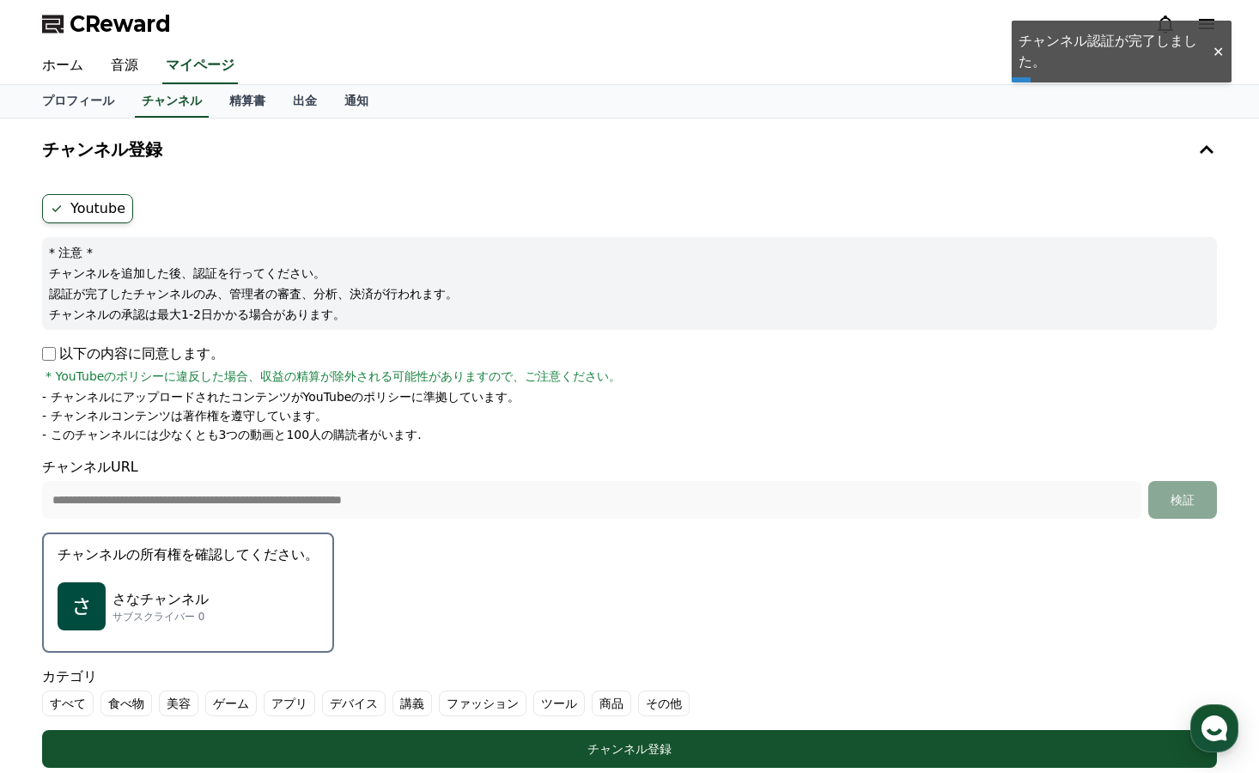
click at [173, 579] on div "さなチャンネル サブスクライバー 0" at bounding box center [188, 606] width 261 height 69
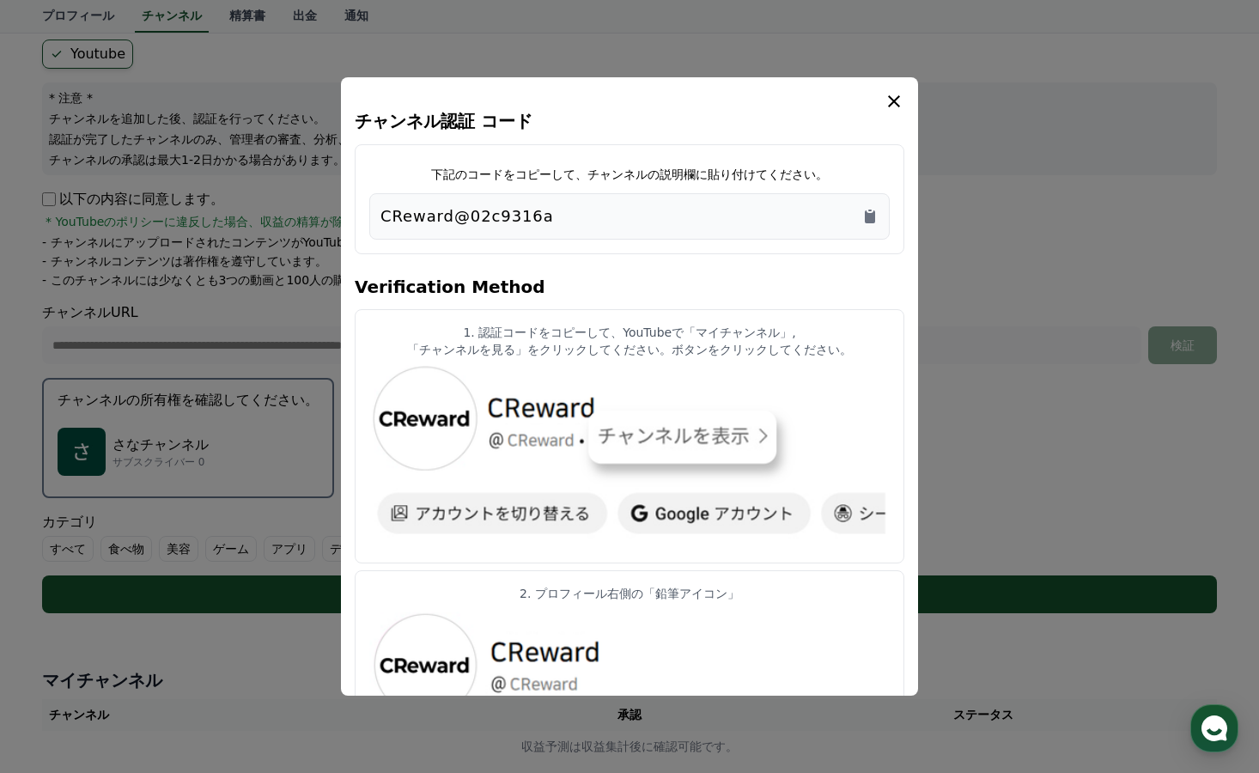
scroll to position [155, 0]
click at [1020, 413] on button "close modal" at bounding box center [629, 386] width 1259 height 773
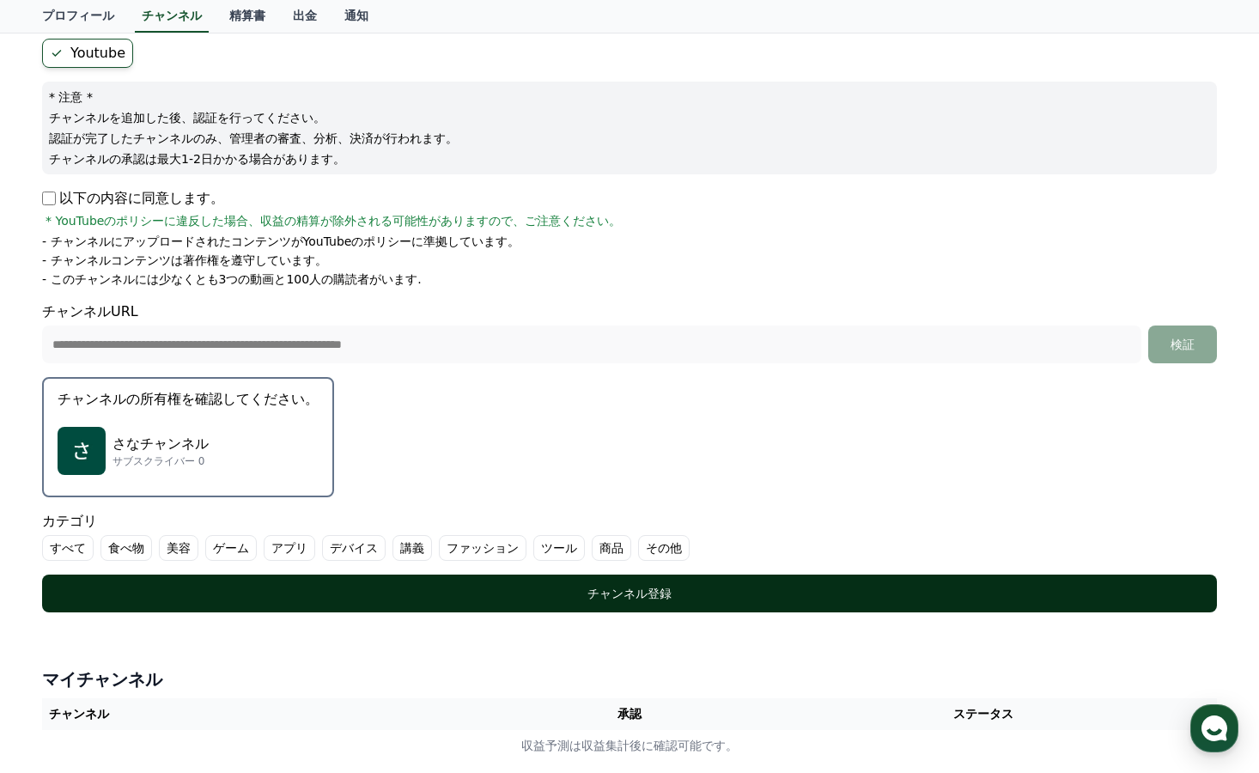
click at [592, 586] on div "チャンネル登録" at bounding box center [629, 593] width 1106 height 17
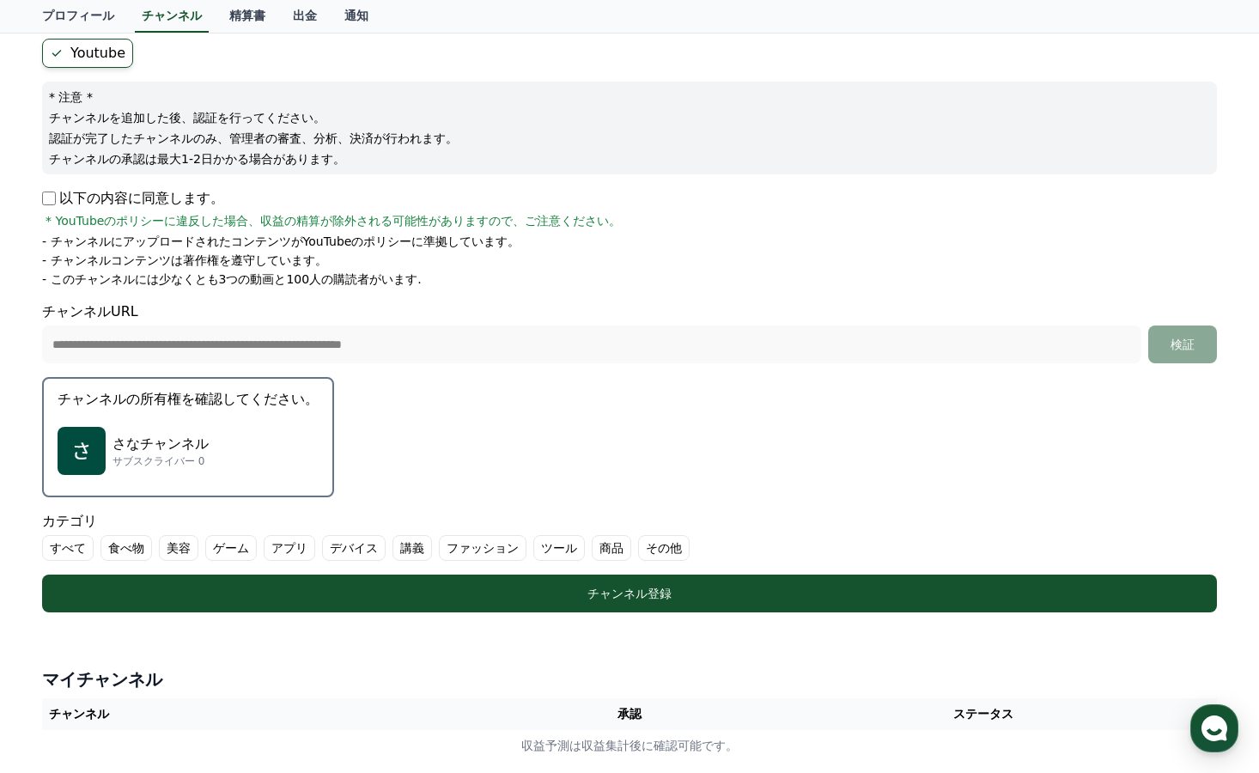
click at [70, 551] on label "すべて" at bounding box center [68, 548] width 52 height 26
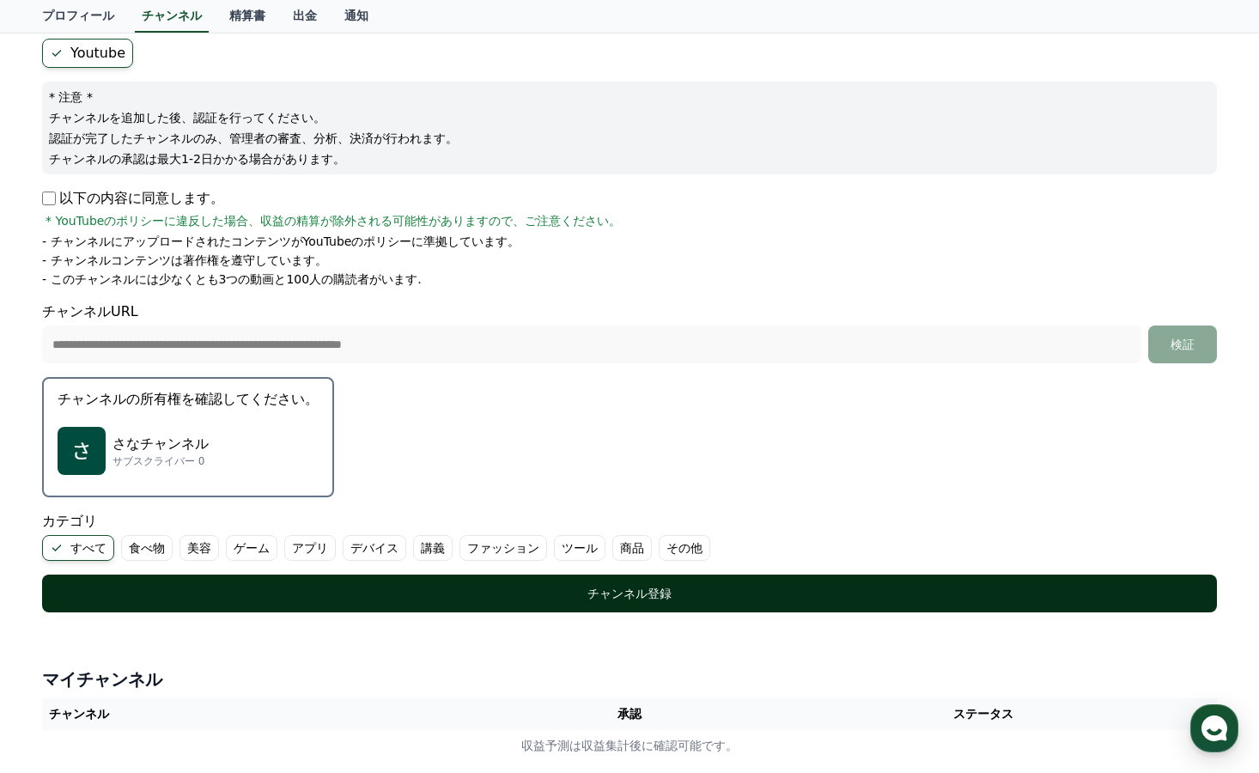
click at [662, 583] on button "チャンネル登録" at bounding box center [629, 593] width 1175 height 38
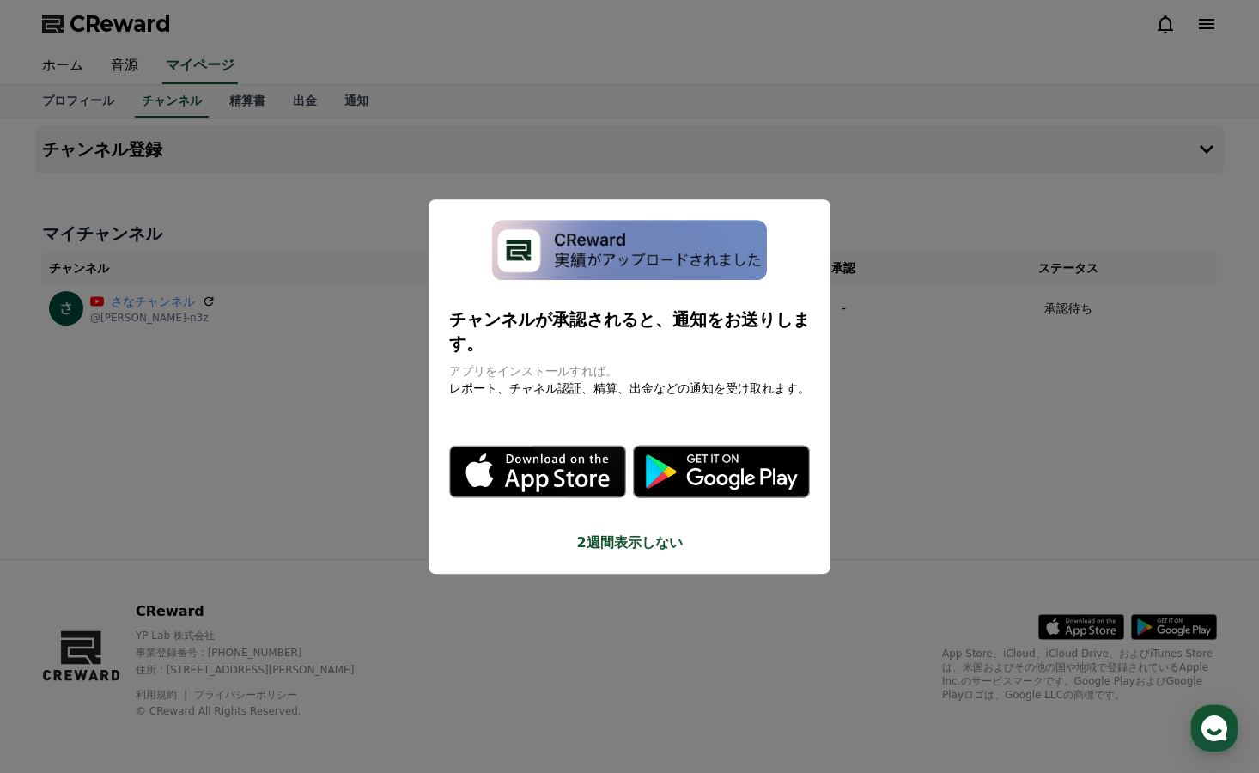
click at [635, 532] on button "2週間表示しない" at bounding box center [629, 542] width 361 height 21
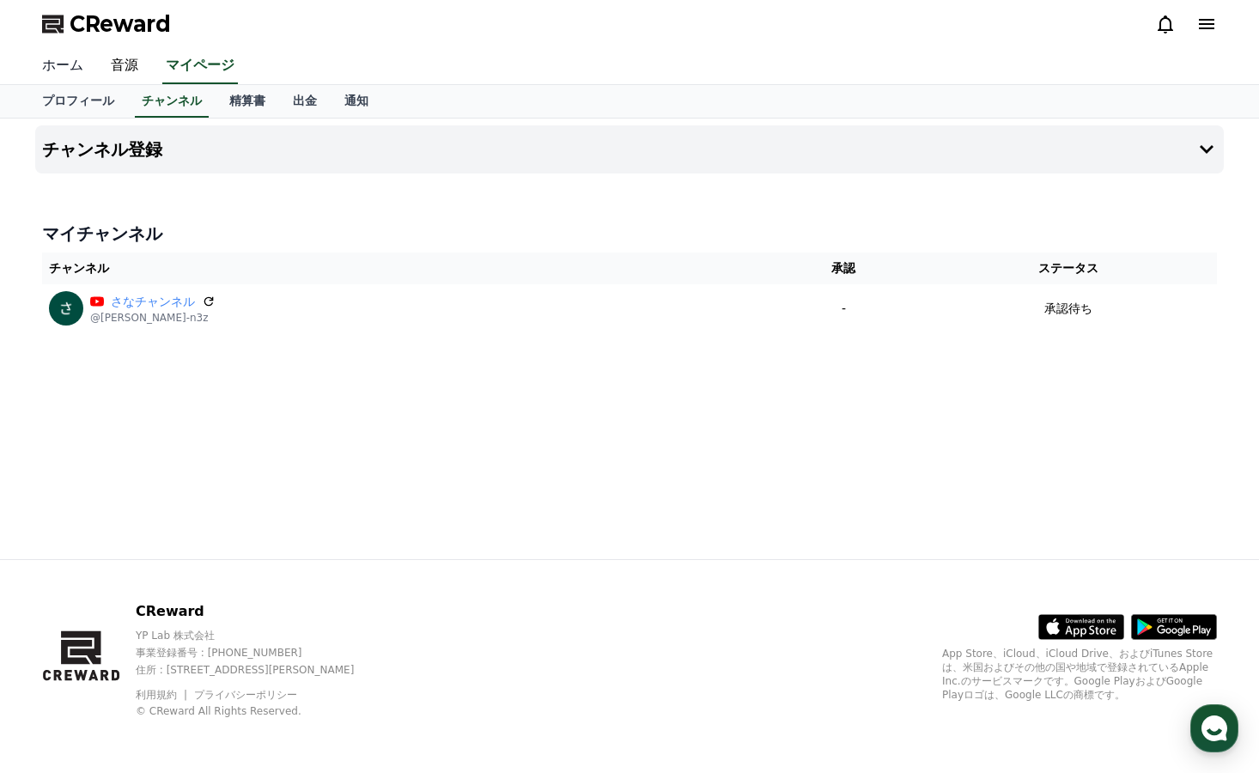
click at [75, 66] on link "ホーム" at bounding box center [62, 66] width 69 height 36
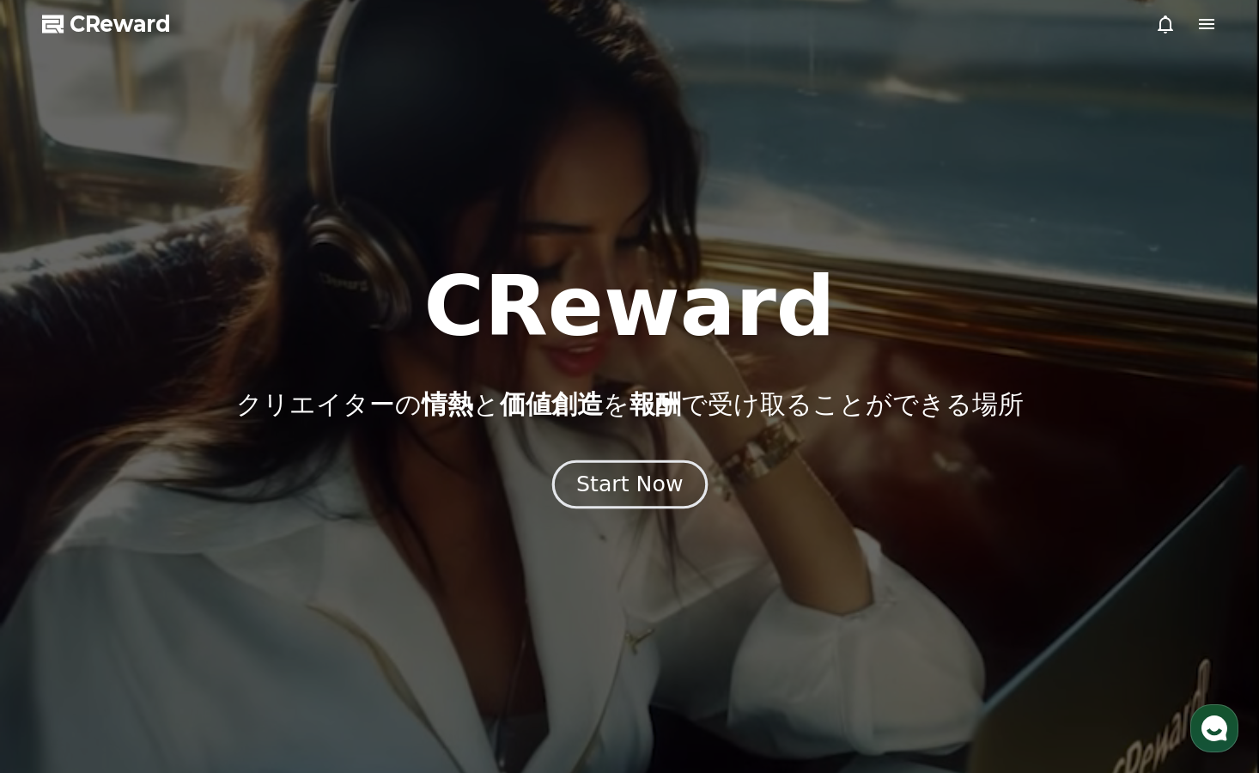
click at [605, 485] on div "Start Now" at bounding box center [629, 484] width 106 height 29
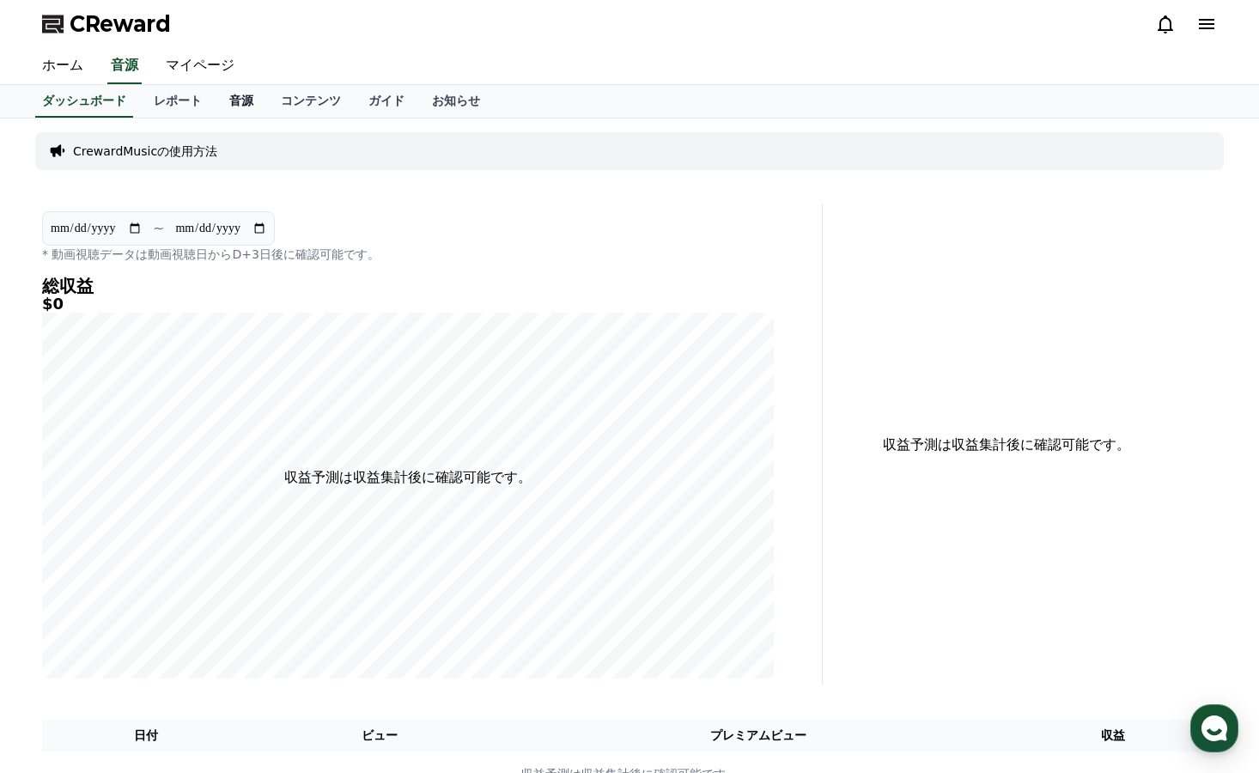
click at [216, 95] on link "音源" at bounding box center [242, 101] width 52 height 33
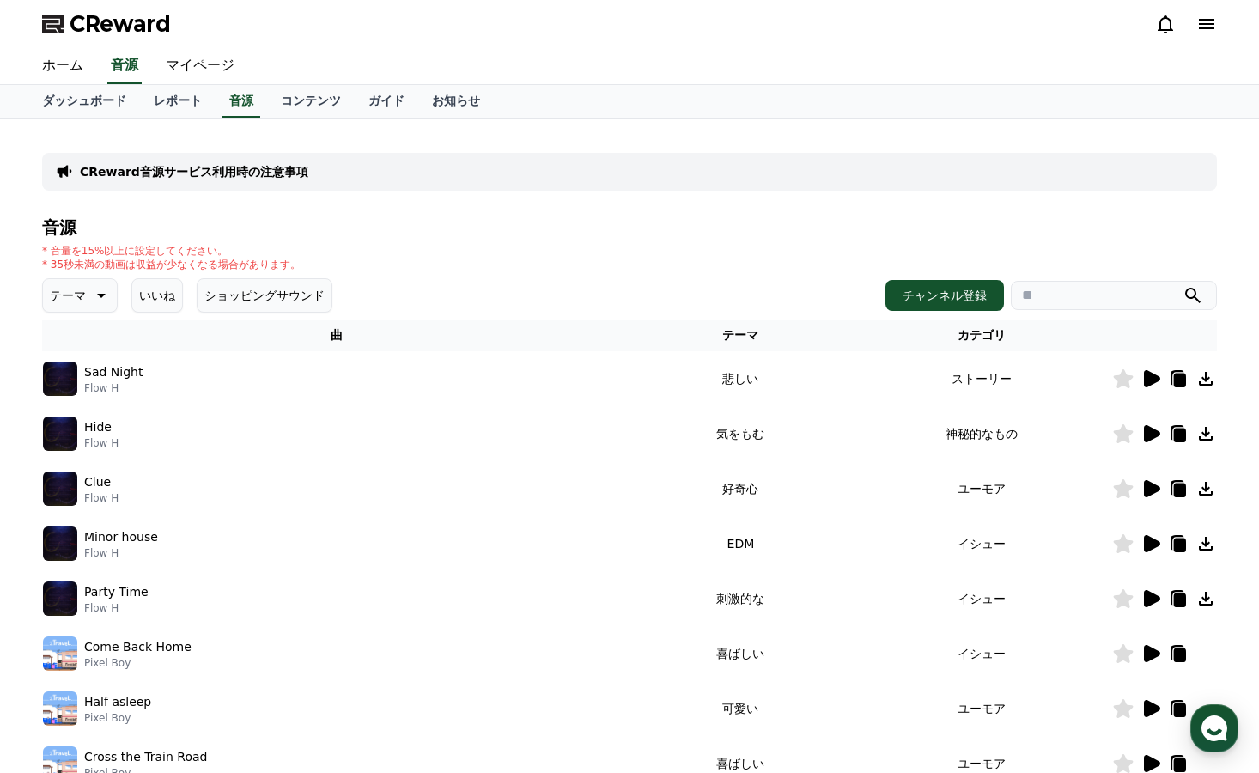
click at [1163, 377] on div at bounding box center [1164, 378] width 103 height 21
click at [1177, 378] on icon at bounding box center [1180, 381] width 12 height 14
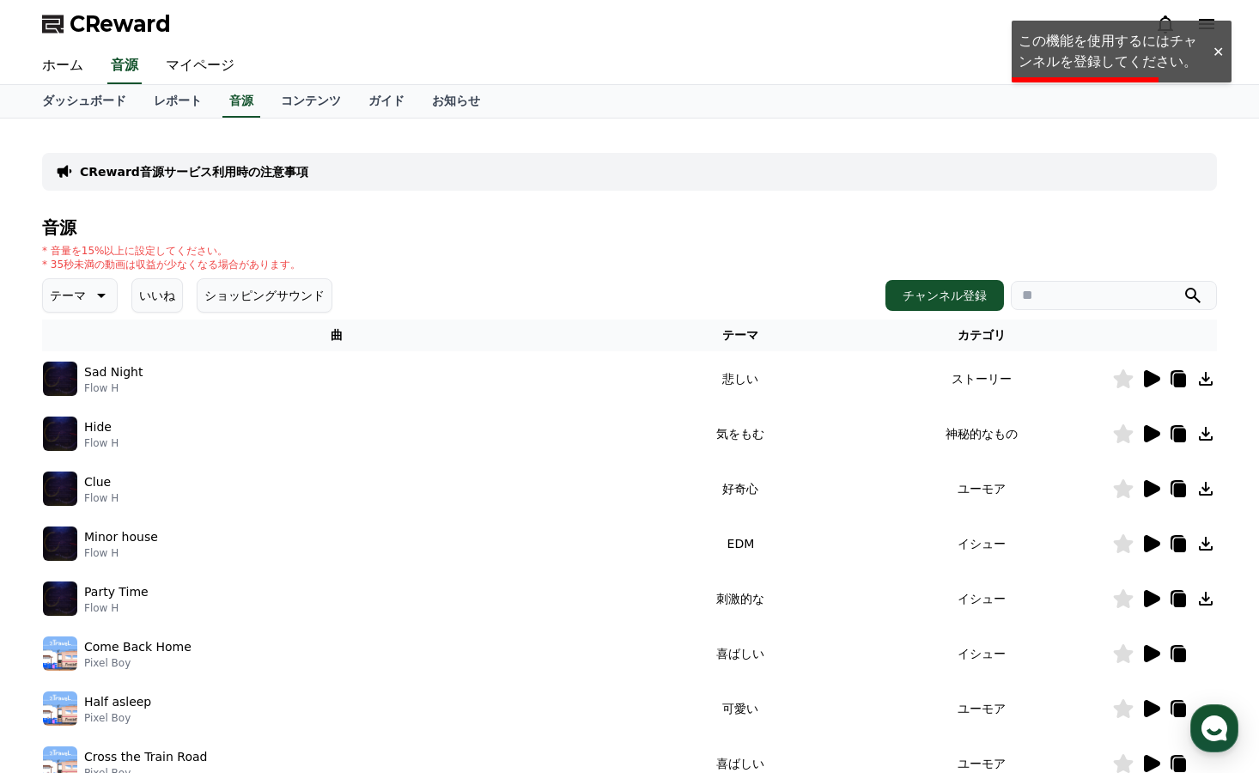
click at [1214, 60] on div at bounding box center [1217, 52] width 27 height 16
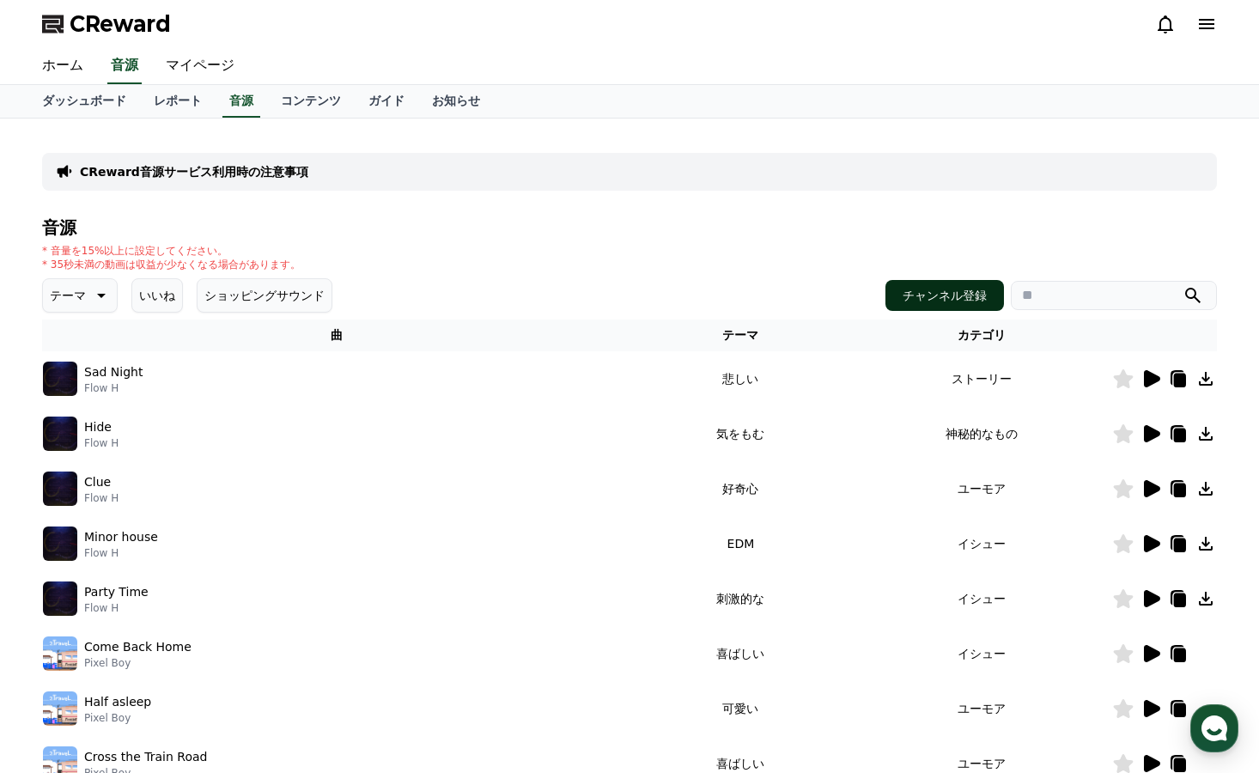
click at [971, 303] on button "チャンネル登録" at bounding box center [944, 295] width 118 height 31
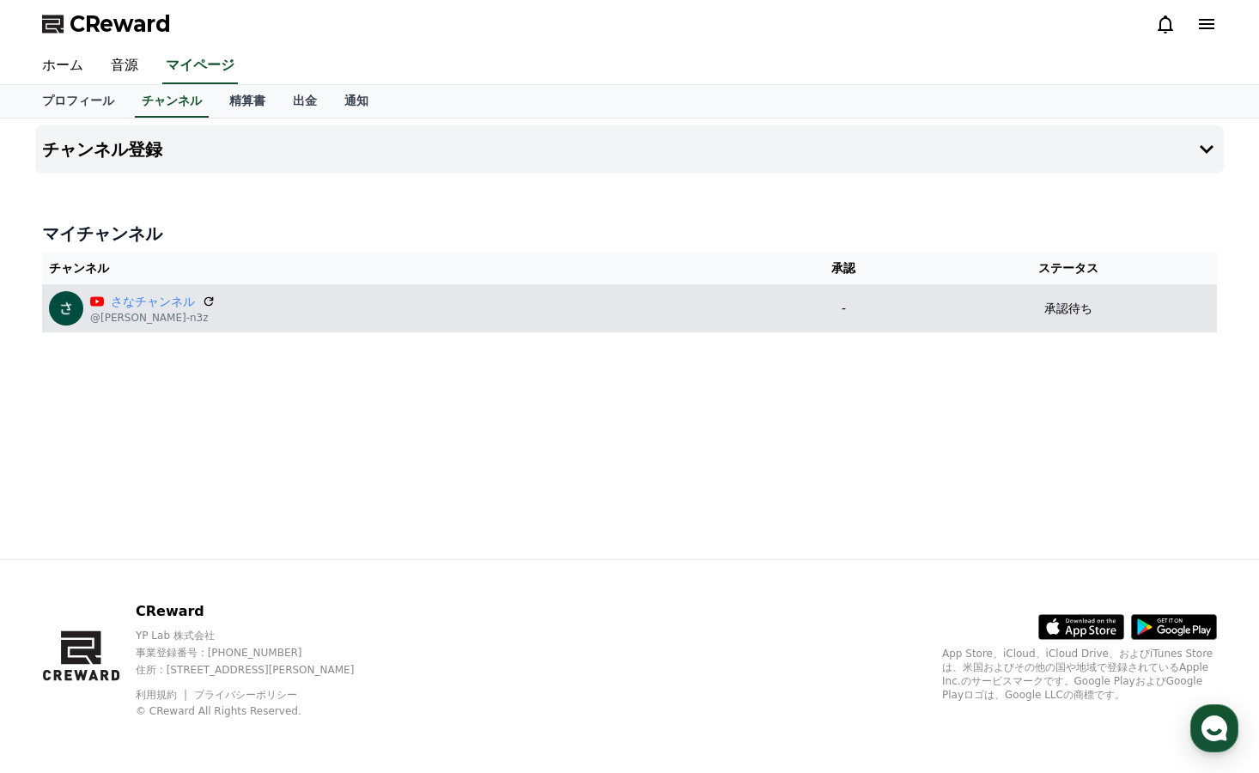
click at [345, 325] on td "さなチャンネル @倉田慎也-n3z" at bounding box center [405, 308] width 726 height 48
drag, startPoint x: 283, startPoint y: 312, endPoint x: 228, endPoint y: 312, distance: 55.0
click at [262, 313] on div "さなチャンネル @倉田慎也-n3z" at bounding box center [405, 308] width 712 height 34
click at [132, 318] on p "@倉田慎也-n3z" at bounding box center [152, 318] width 125 height 14
click at [298, 307] on div "さなチャンネル @倉田慎也-n3z" at bounding box center [405, 308] width 712 height 34
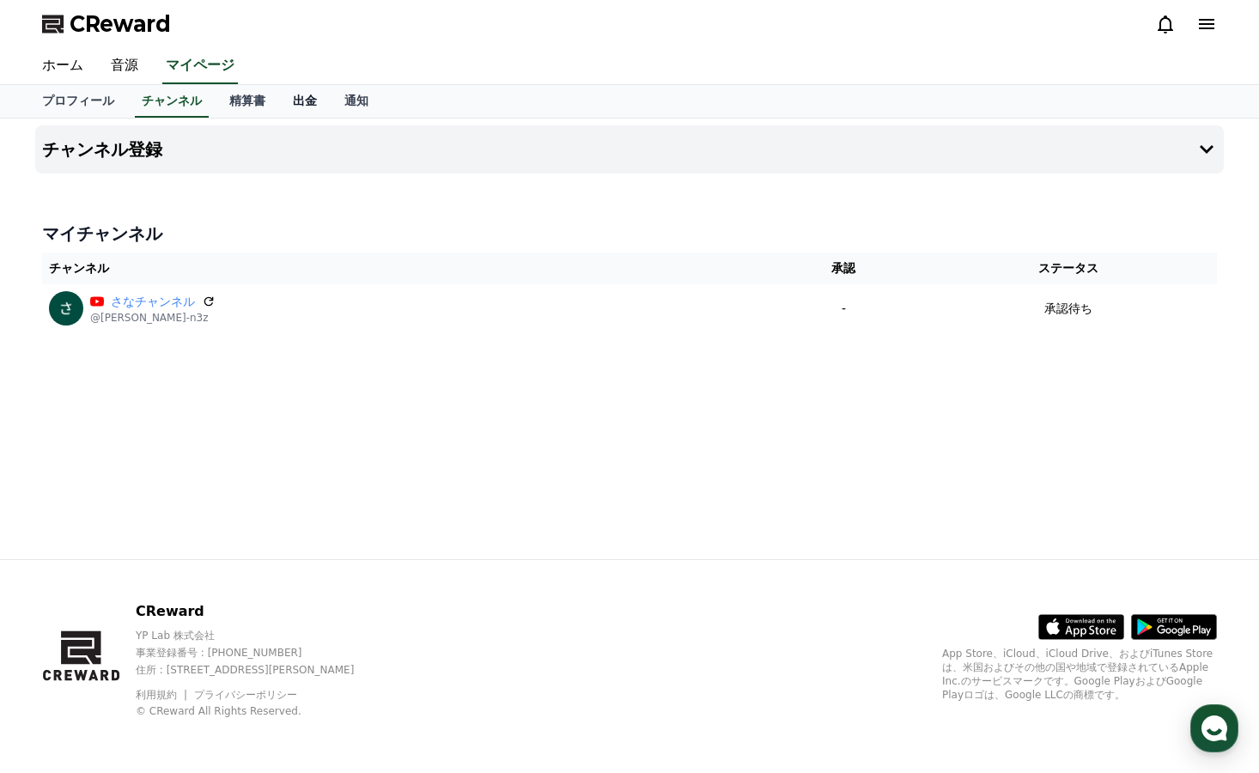
click at [281, 108] on link "出金" at bounding box center [305, 101] width 52 height 33
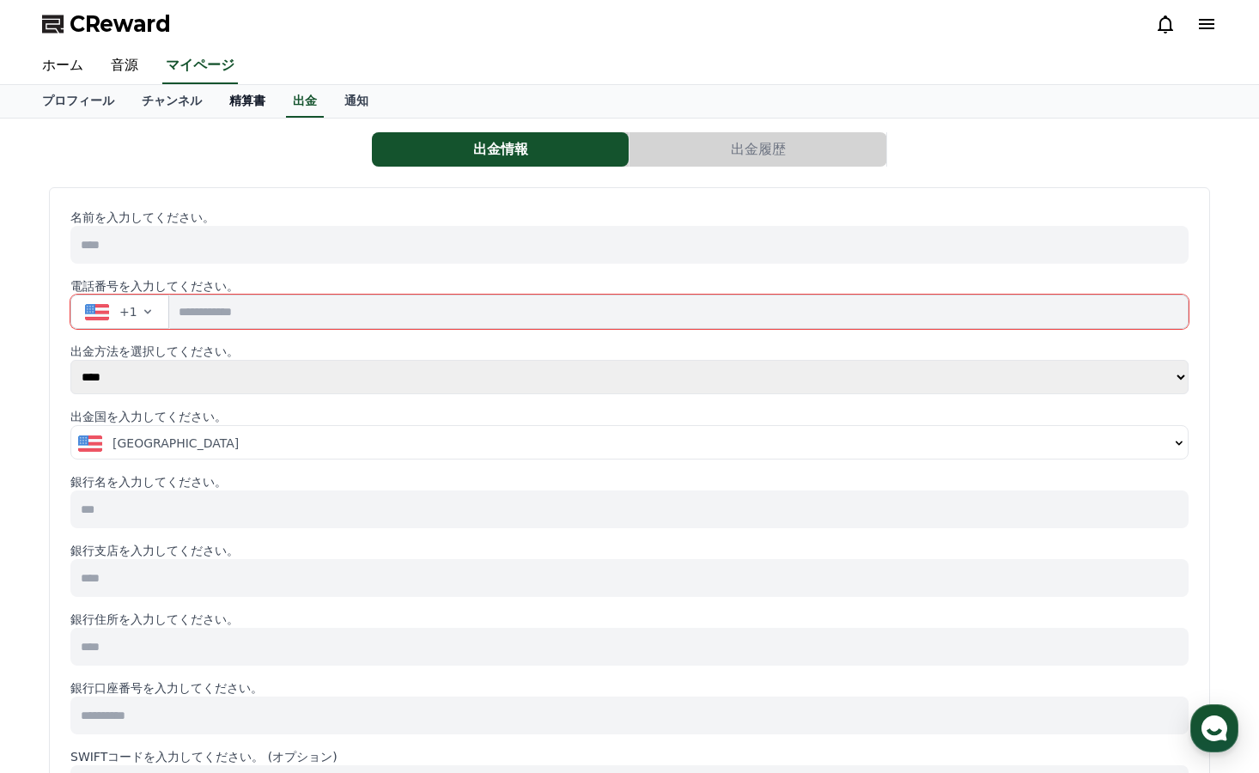
click at [216, 103] on link "精算書" at bounding box center [248, 101] width 64 height 33
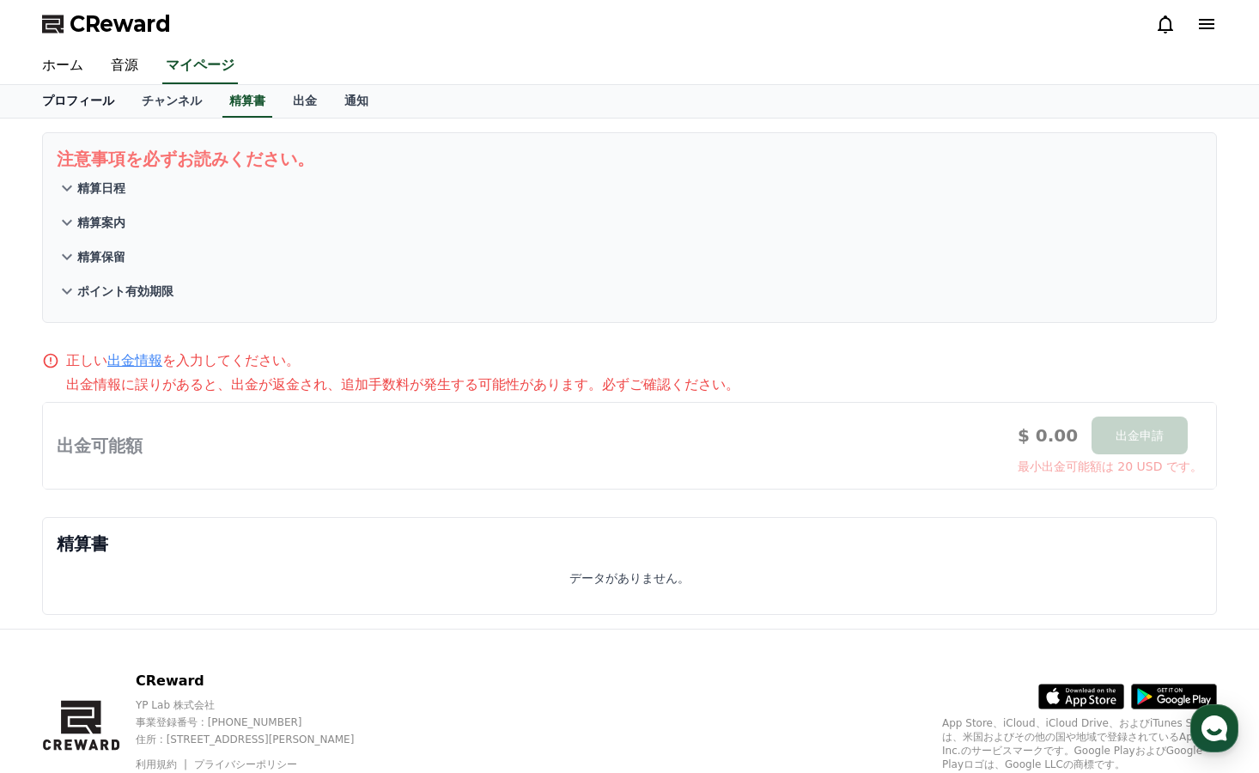
click at [70, 97] on link "プロフィール" at bounding box center [78, 101] width 100 height 33
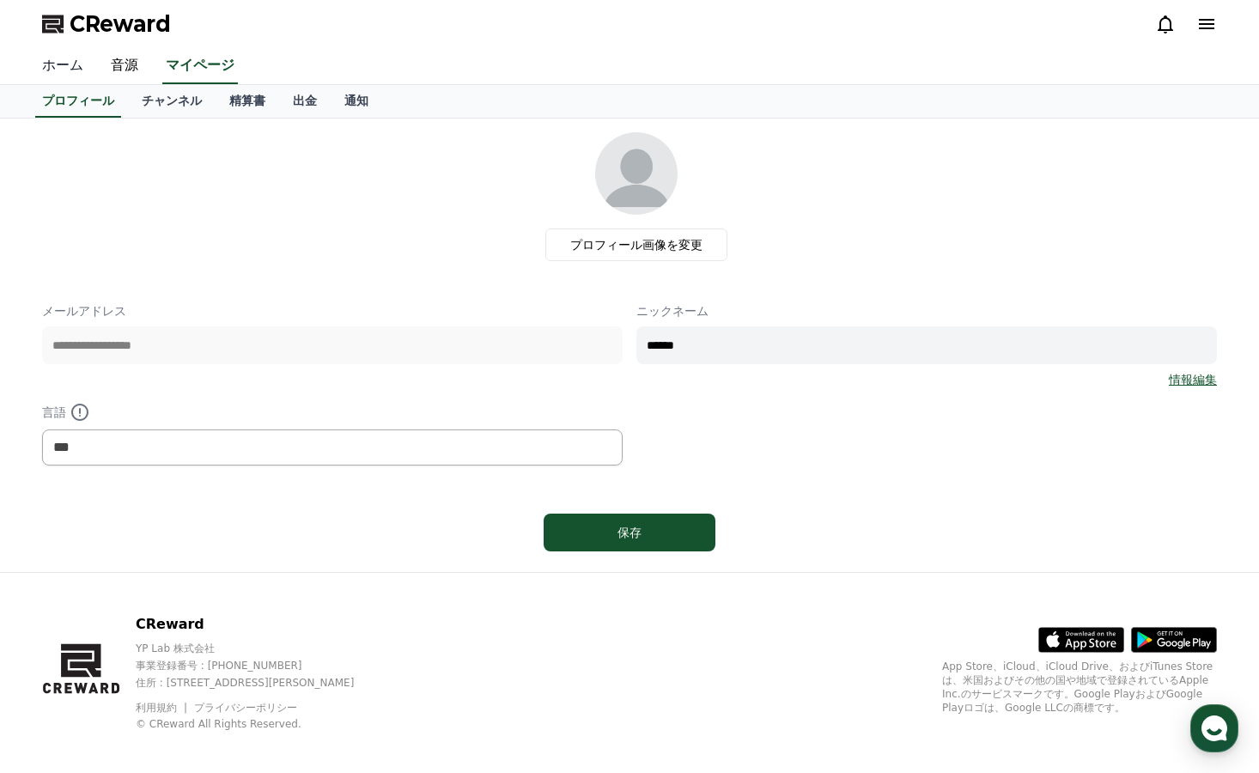
click at [70, 70] on link "ホーム" at bounding box center [62, 66] width 69 height 36
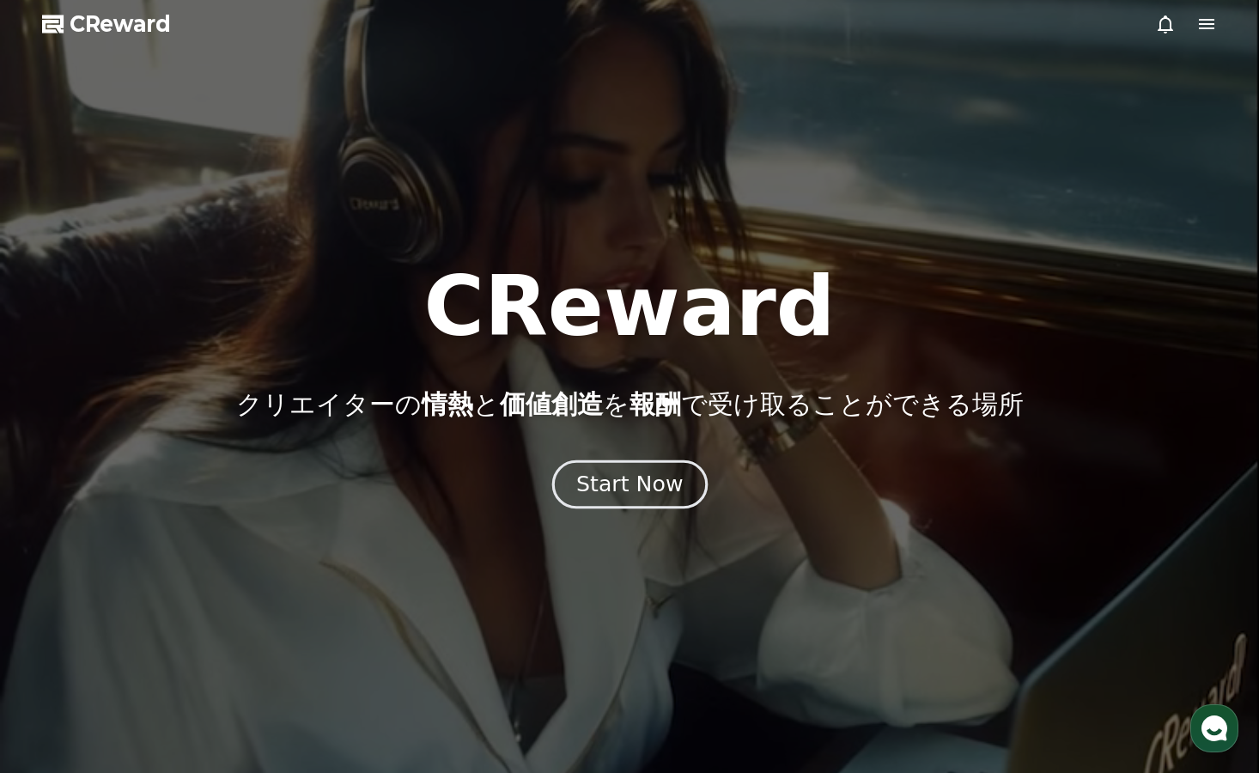
click at [630, 482] on div "Start Now" at bounding box center [629, 484] width 106 height 29
